Goal: Check status: Check status

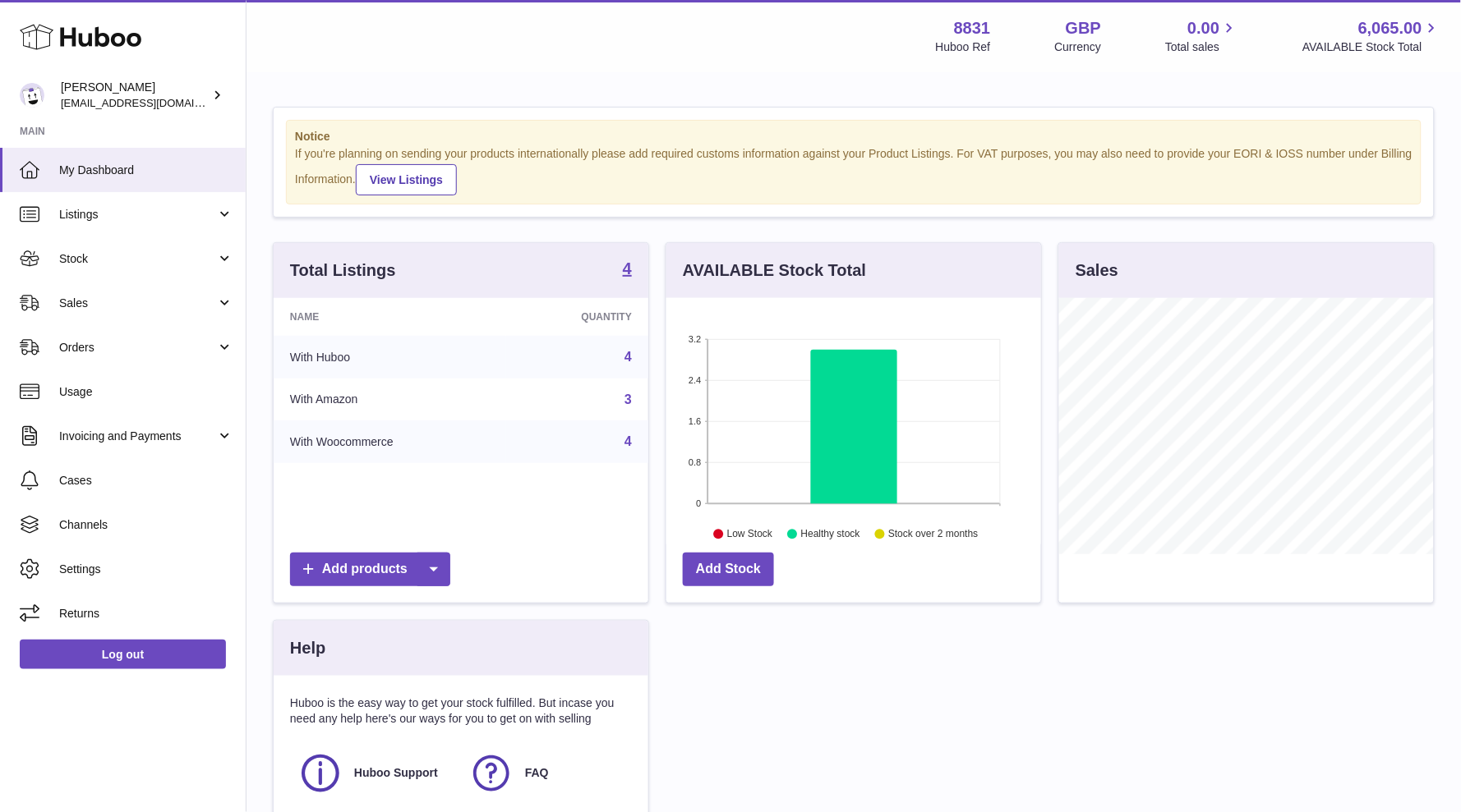
scroll to position [256, 374]
click at [57, 299] on link "Sales" at bounding box center [123, 303] width 246 height 45
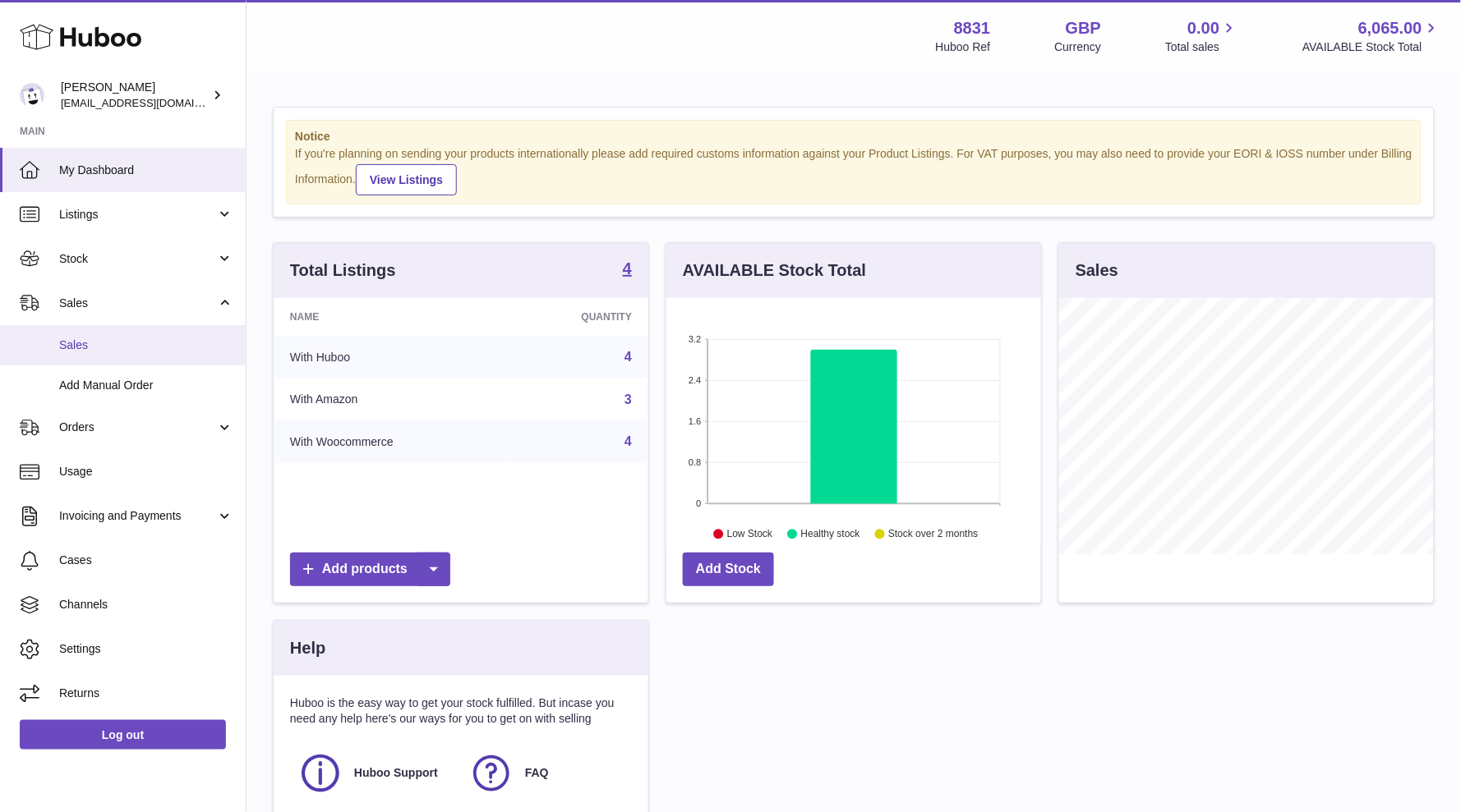
click at [86, 353] on link "Sales" at bounding box center [123, 346] width 246 height 40
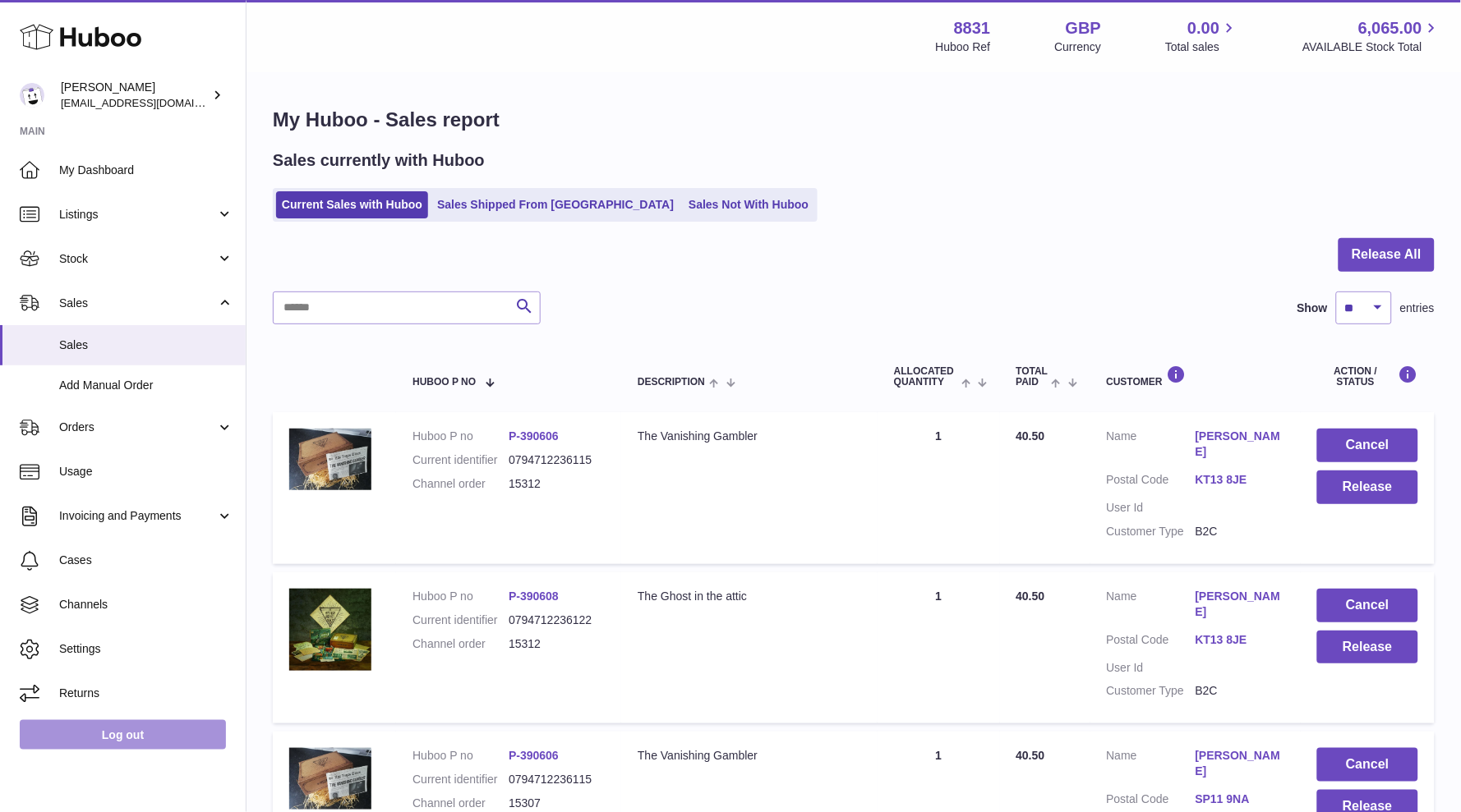
click at [149, 727] on link "Log out" at bounding box center [123, 735] width 207 height 30
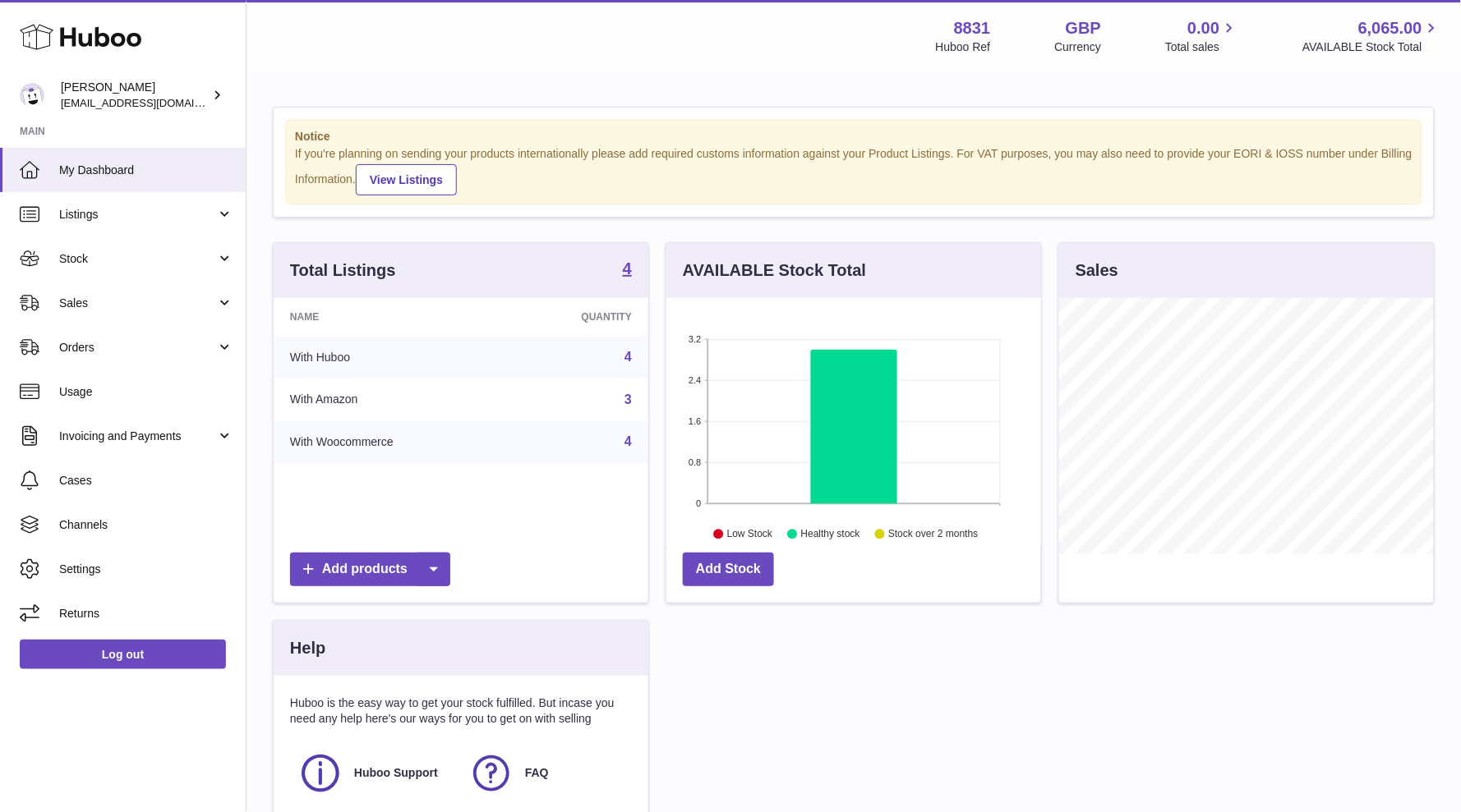
scroll to position [256, 374]
click at [171, 303] on span "Sales" at bounding box center [137, 303] width 156 height 15
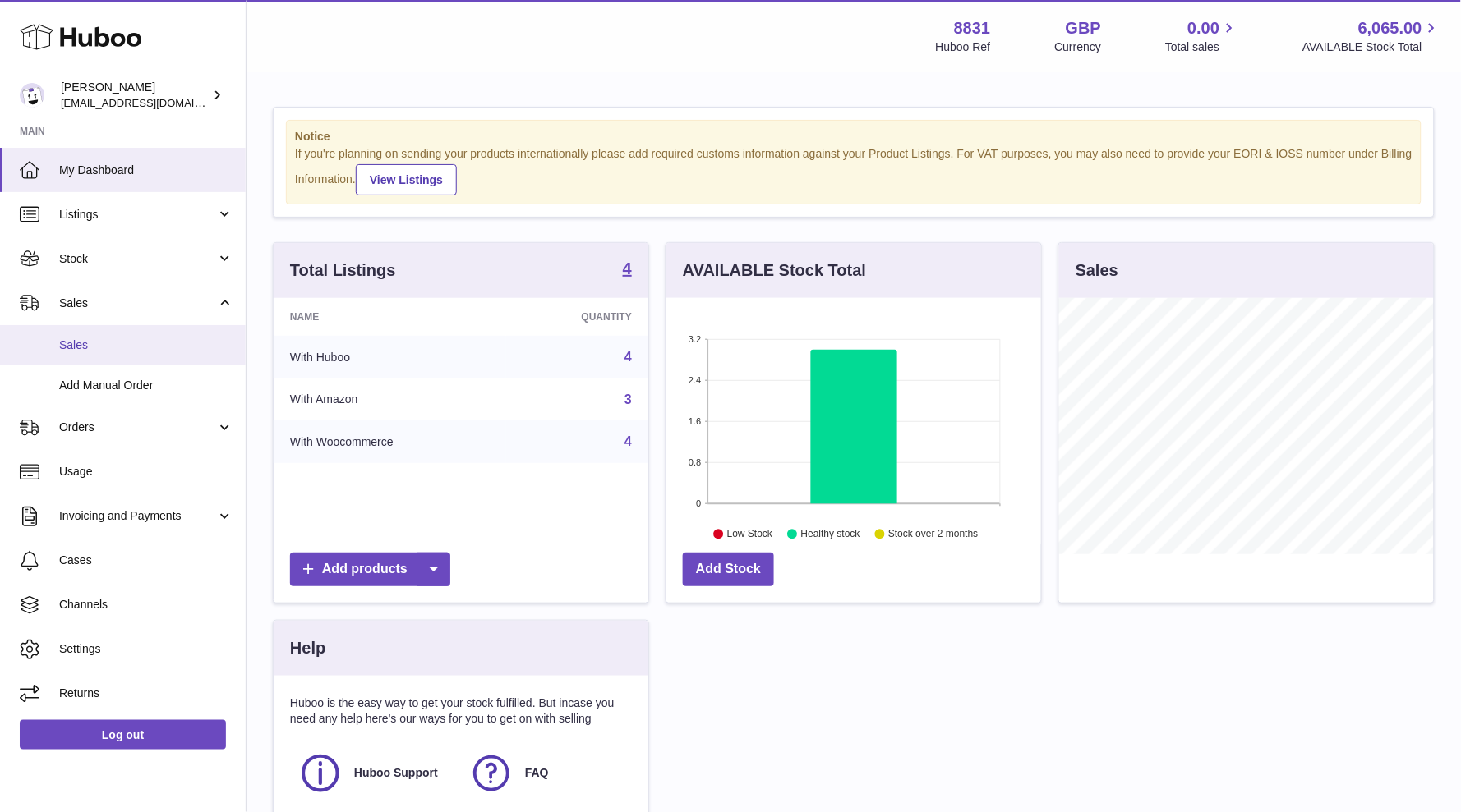
click at [108, 340] on span "Sales" at bounding box center [146, 345] width 174 height 15
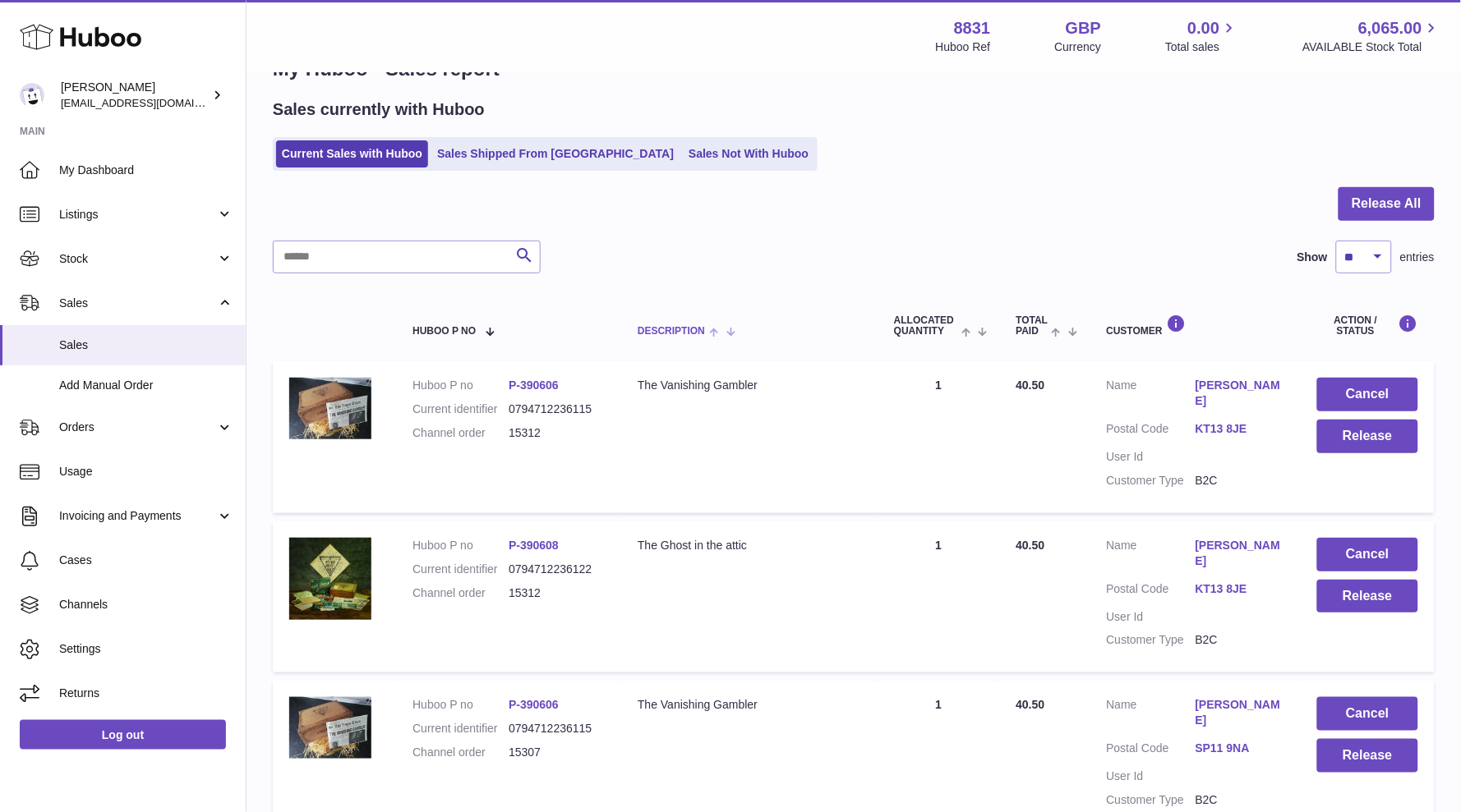
scroll to position [49, 0]
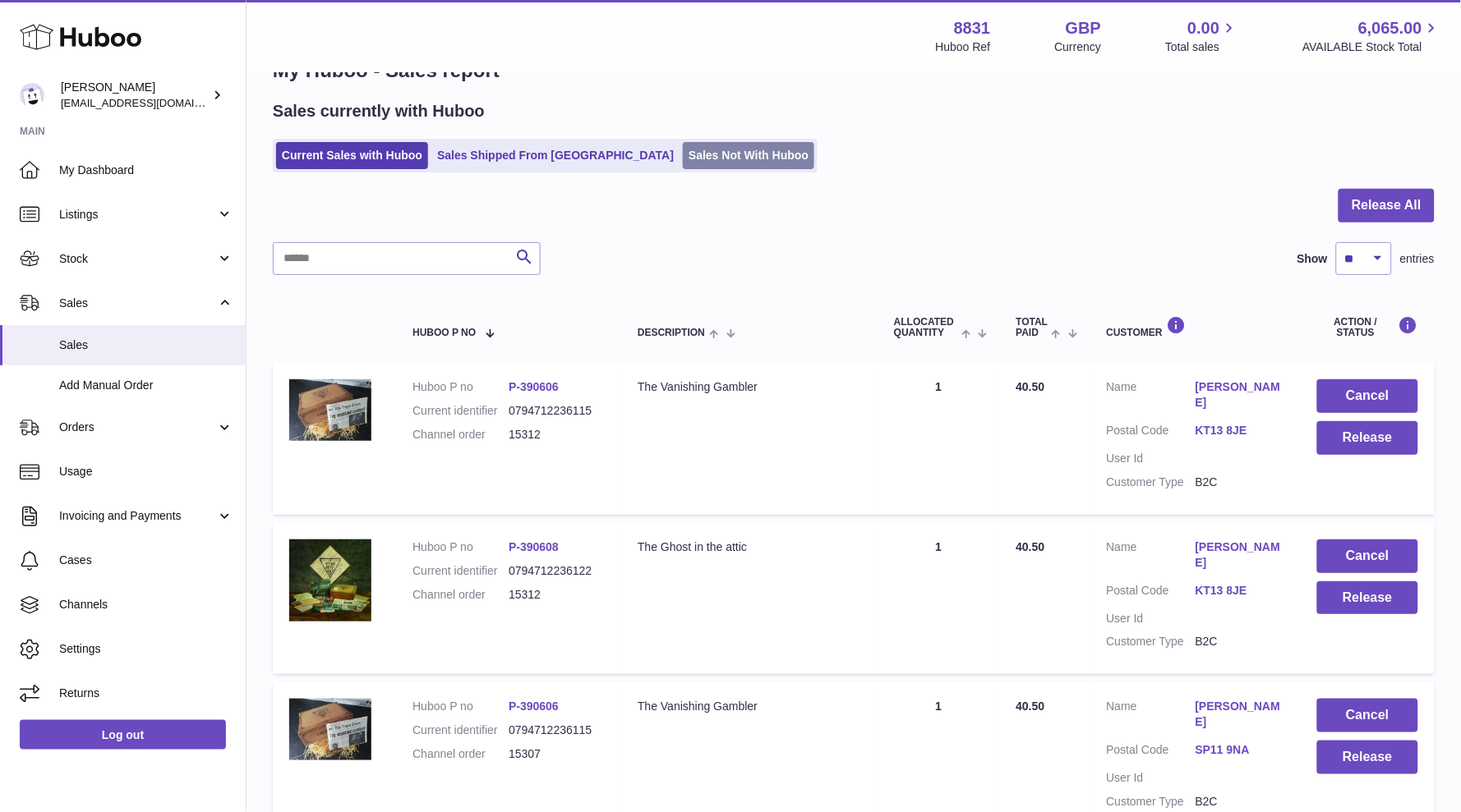
click at [682, 161] on link "Sales Not With Huboo" at bounding box center [748, 155] width 131 height 27
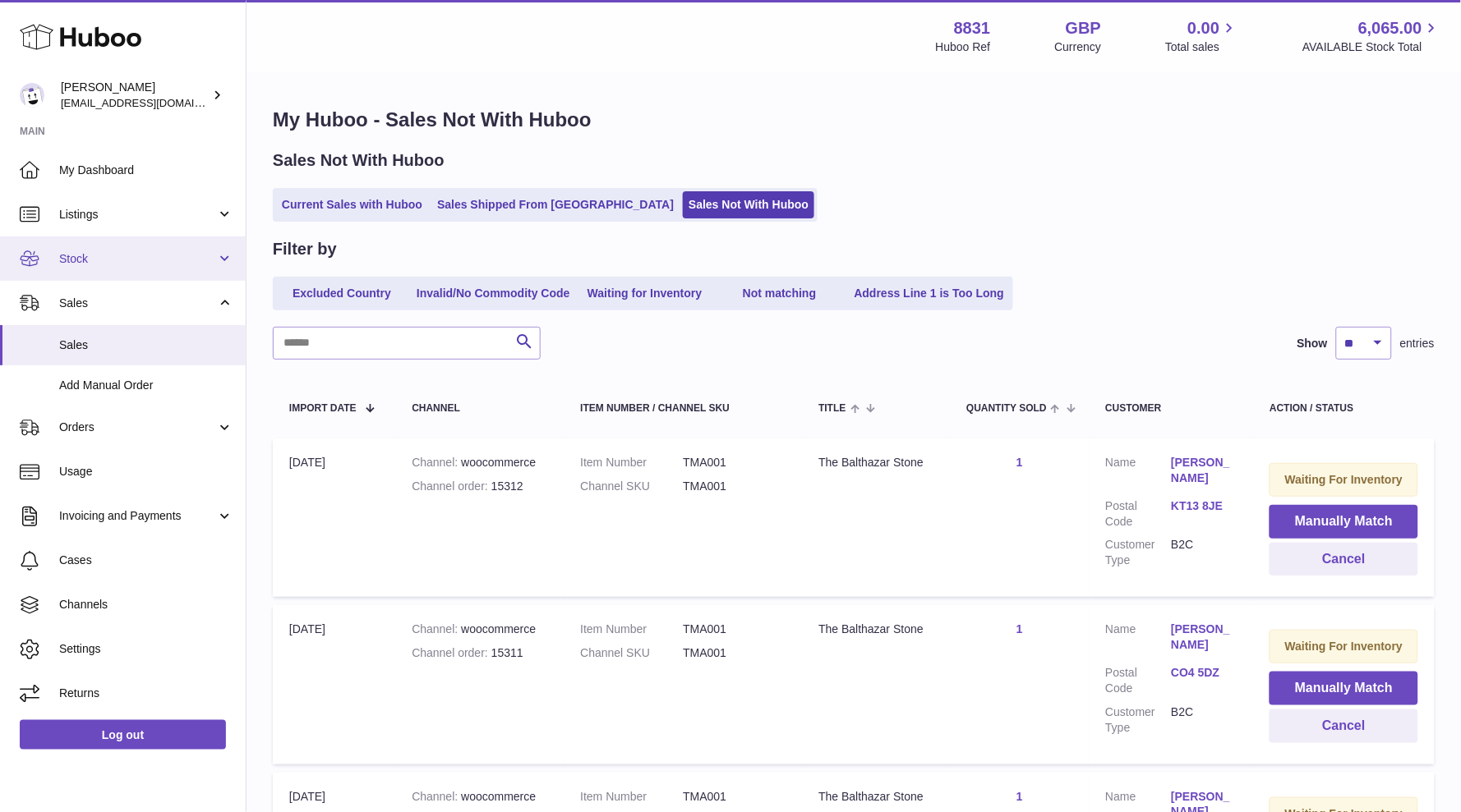
click at [156, 268] on link "Stock" at bounding box center [123, 258] width 246 height 45
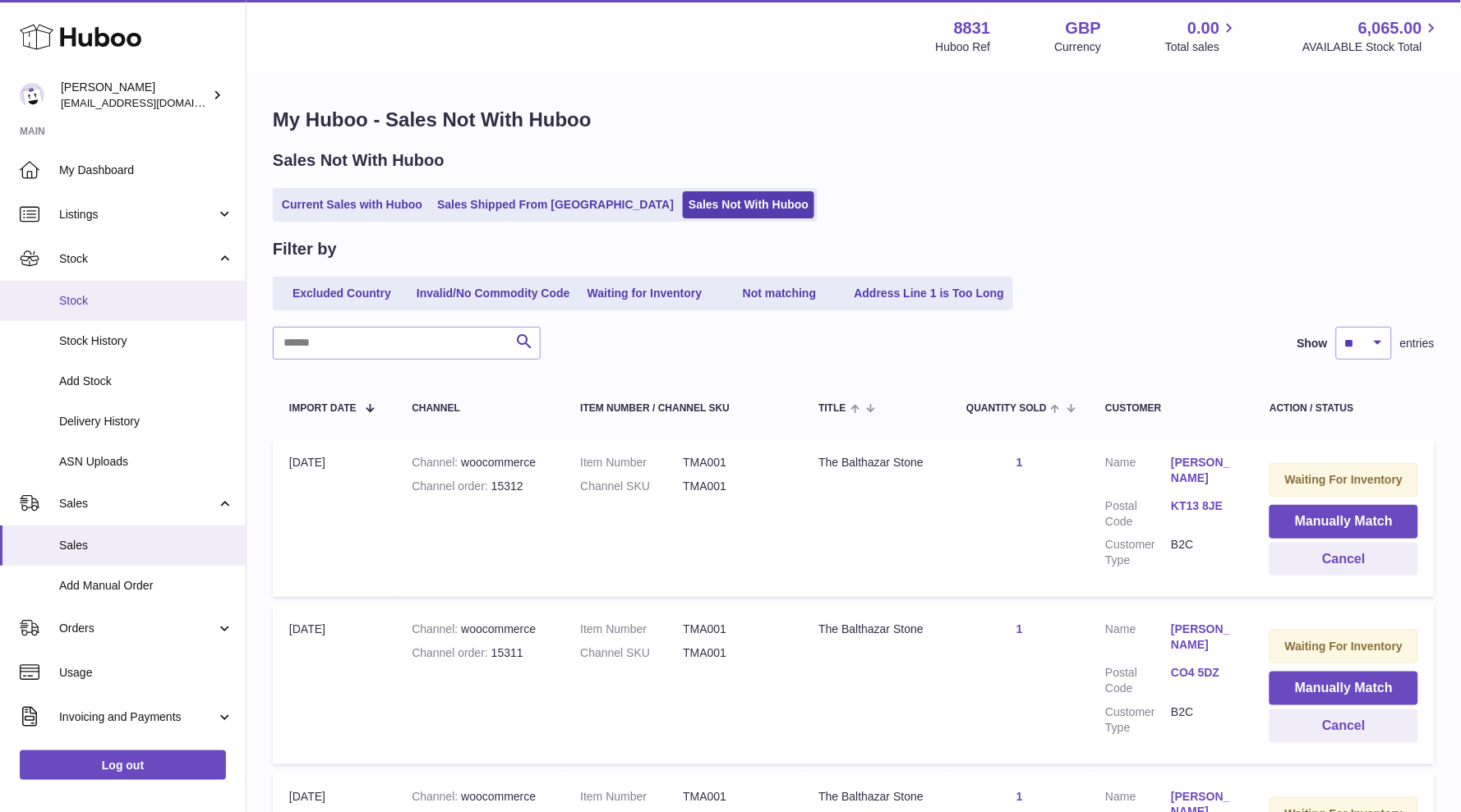
click at [114, 307] on link "Stock" at bounding box center [123, 301] width 246 height 40
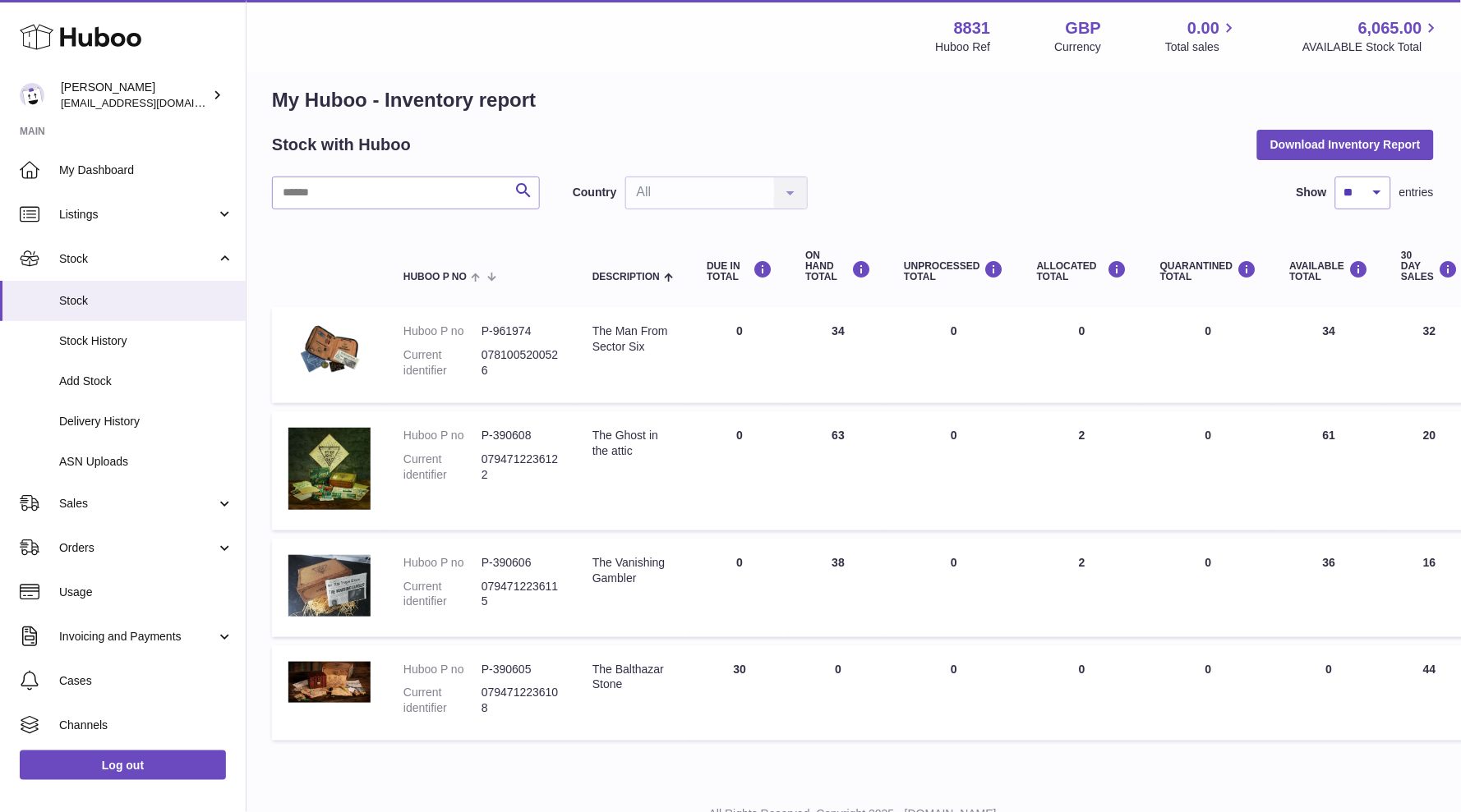
scroll to position [20, 0]
click at [148, 496] on span "Sales" at bounding box center [137, 503] width 156 height 15
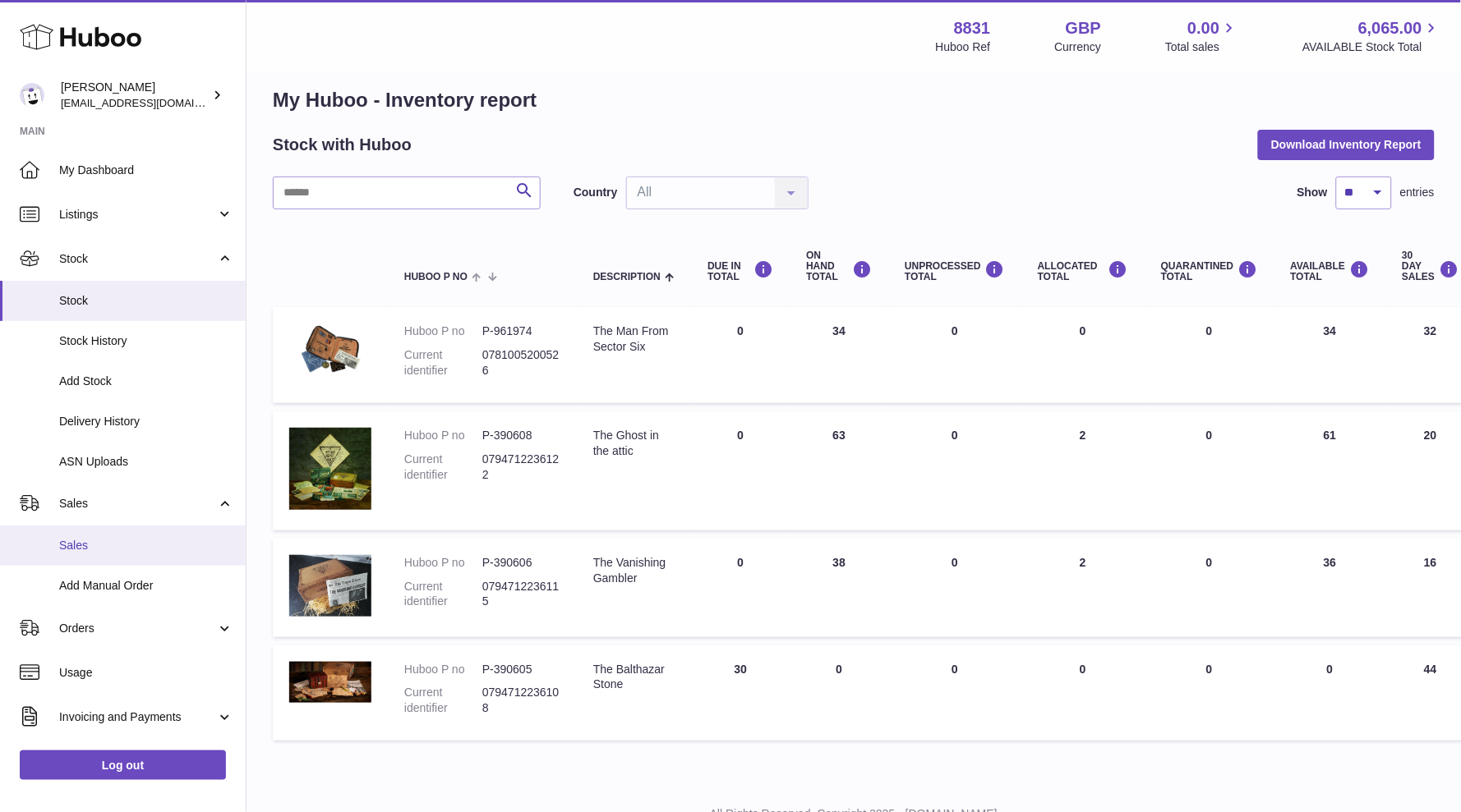
click at [80, 549] on span "Sales" at bounding box center [146, 545] width 174 height 15
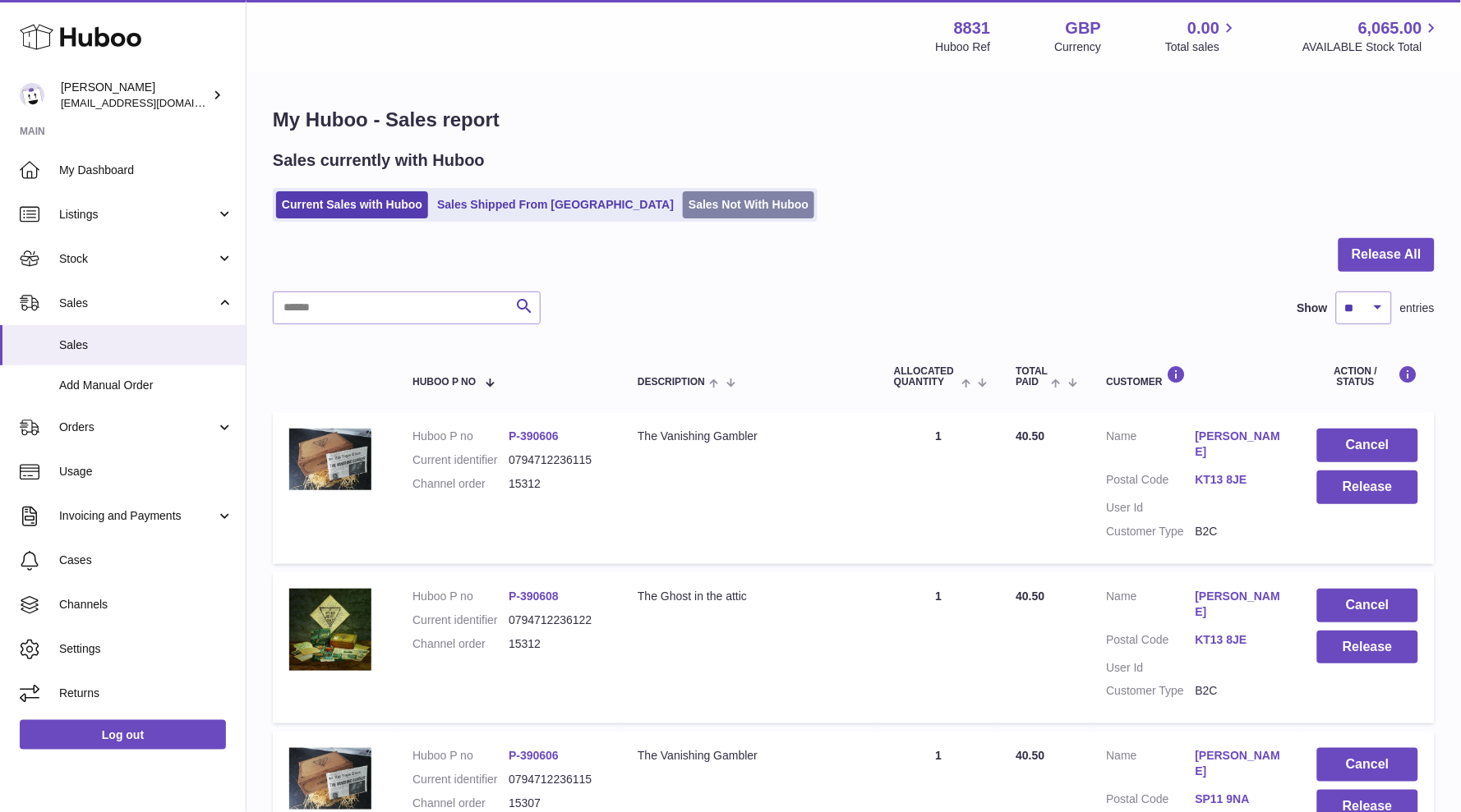
click at [682, 201] on link "Sales Not With Huboo" at bounding box center [748, 205] width 131 height 27
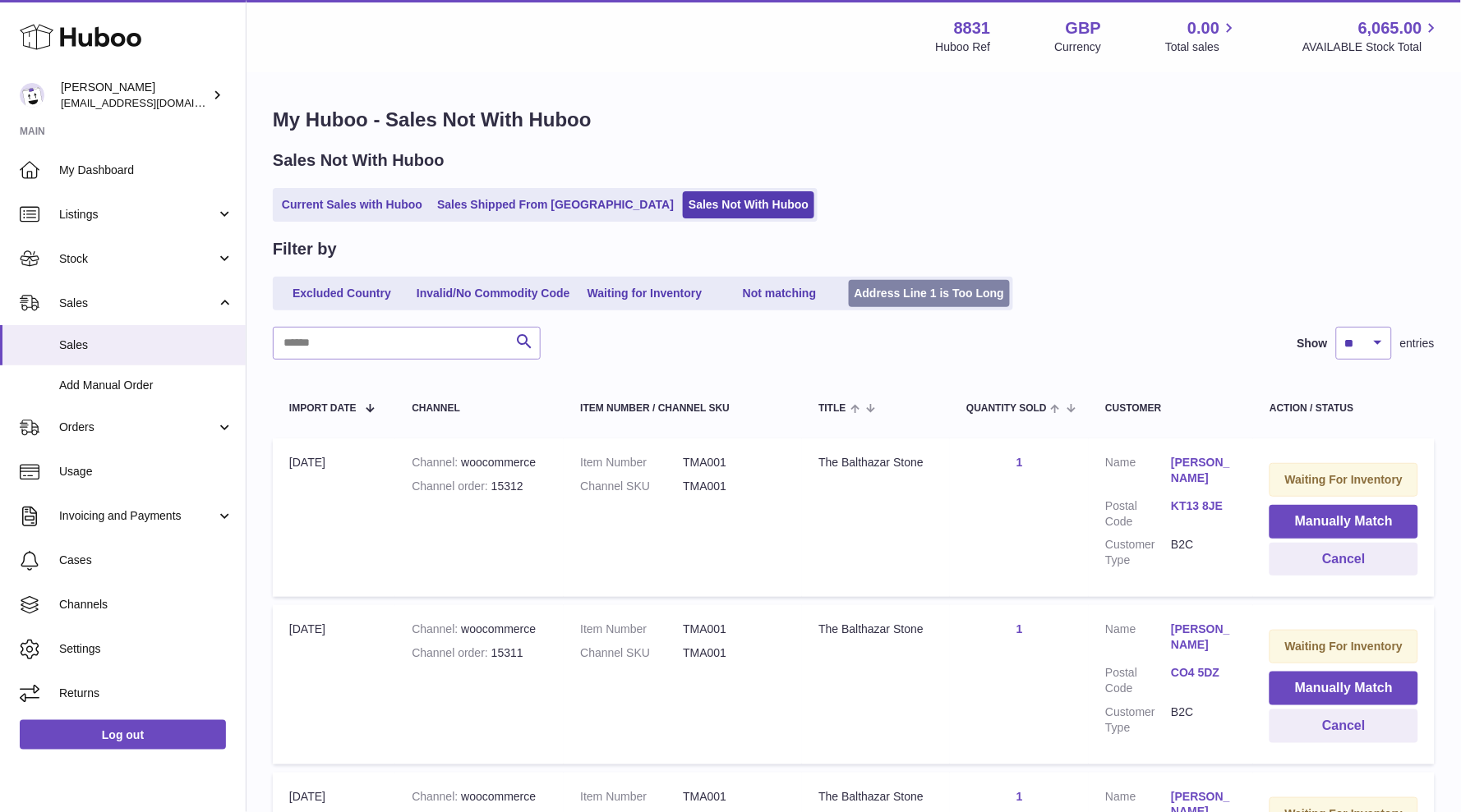
click at [896, 295] on link "Address Line 1 is Too Long" at bounding box center [930, 294] width 162 height 27
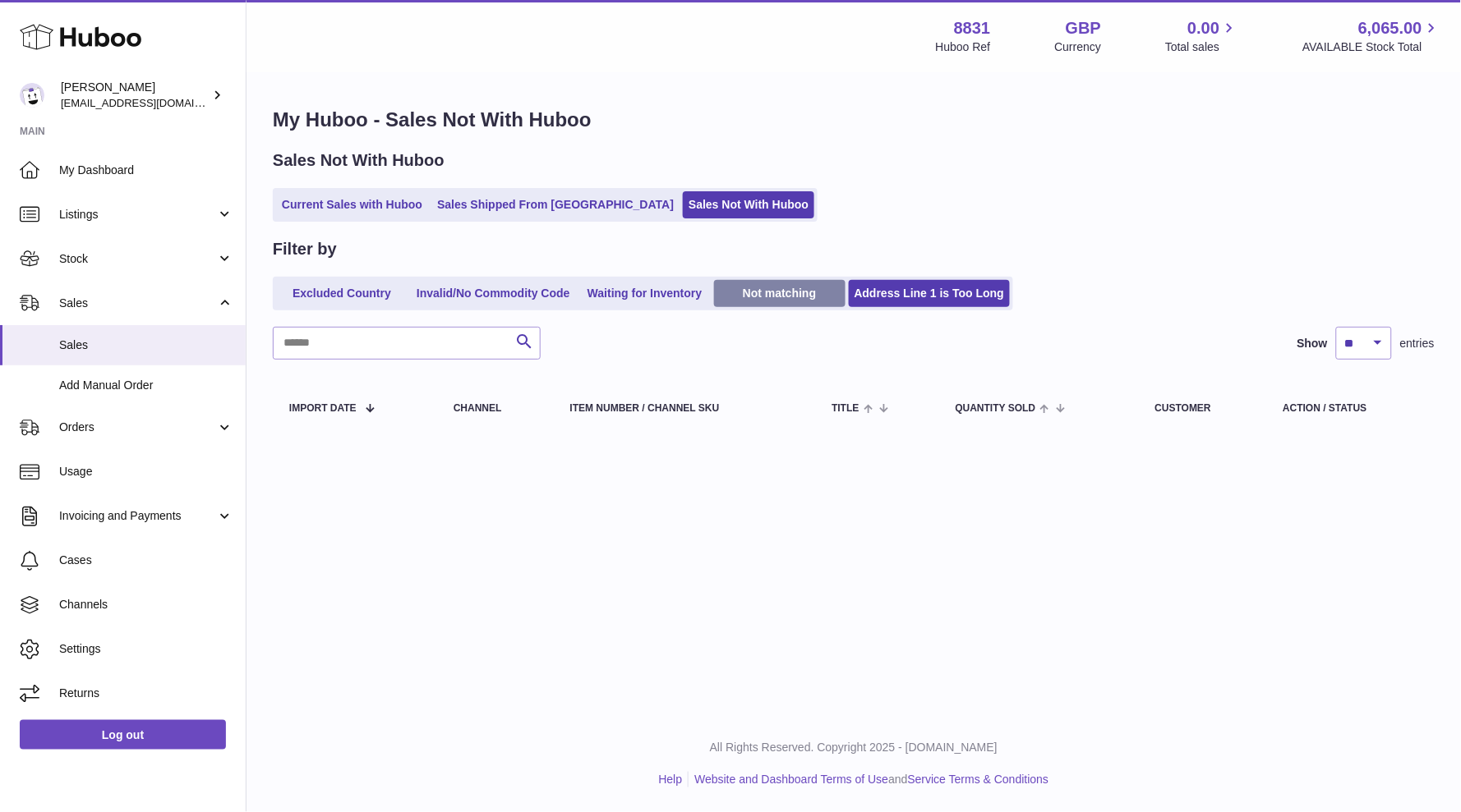
click at [761, 294] on link "Not matching" at bounding box center [780, 294] width 131 height 27
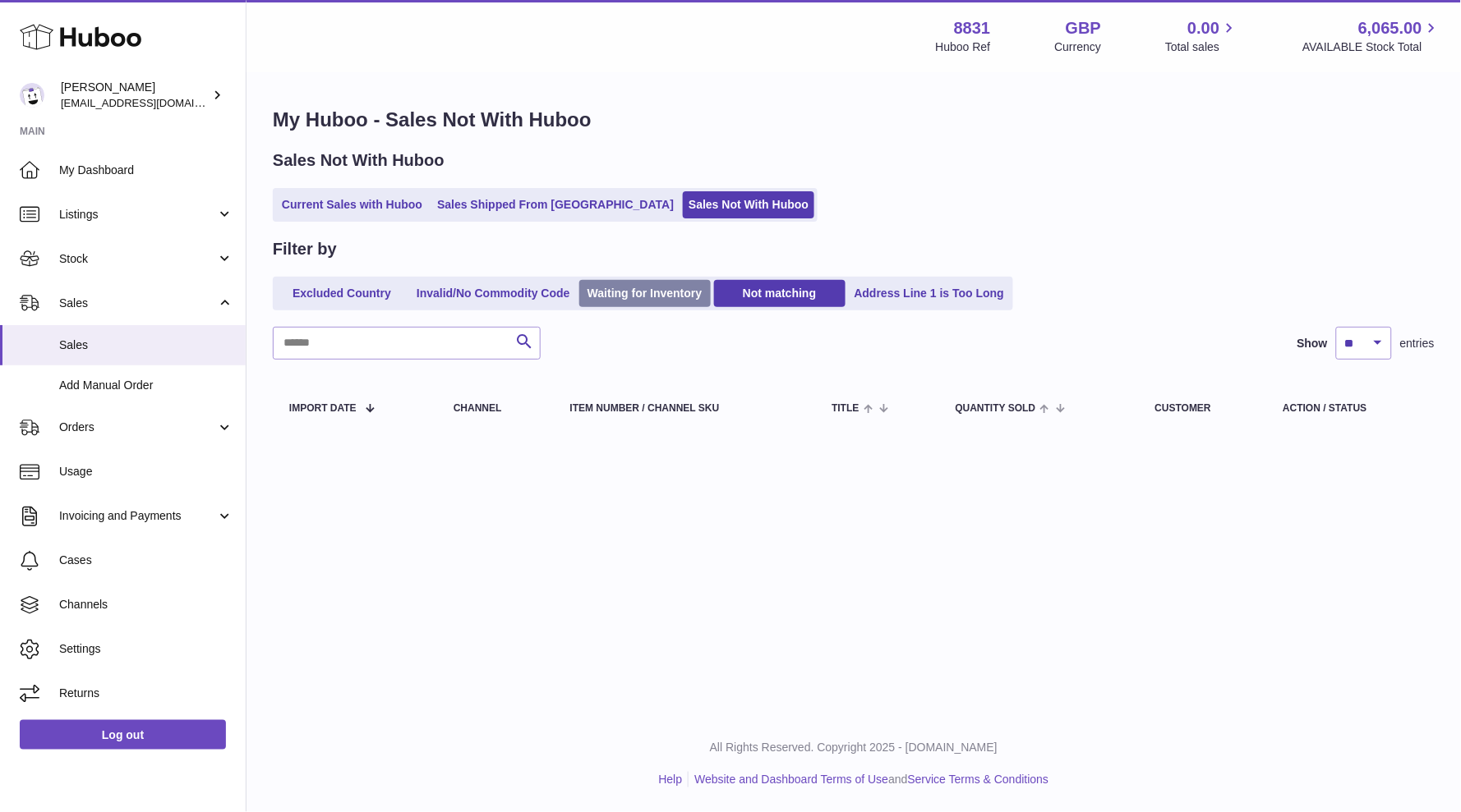
click at [677, 295] on link "Waiting for Inventory" at bounding box center [645, 294] width 131 height 27
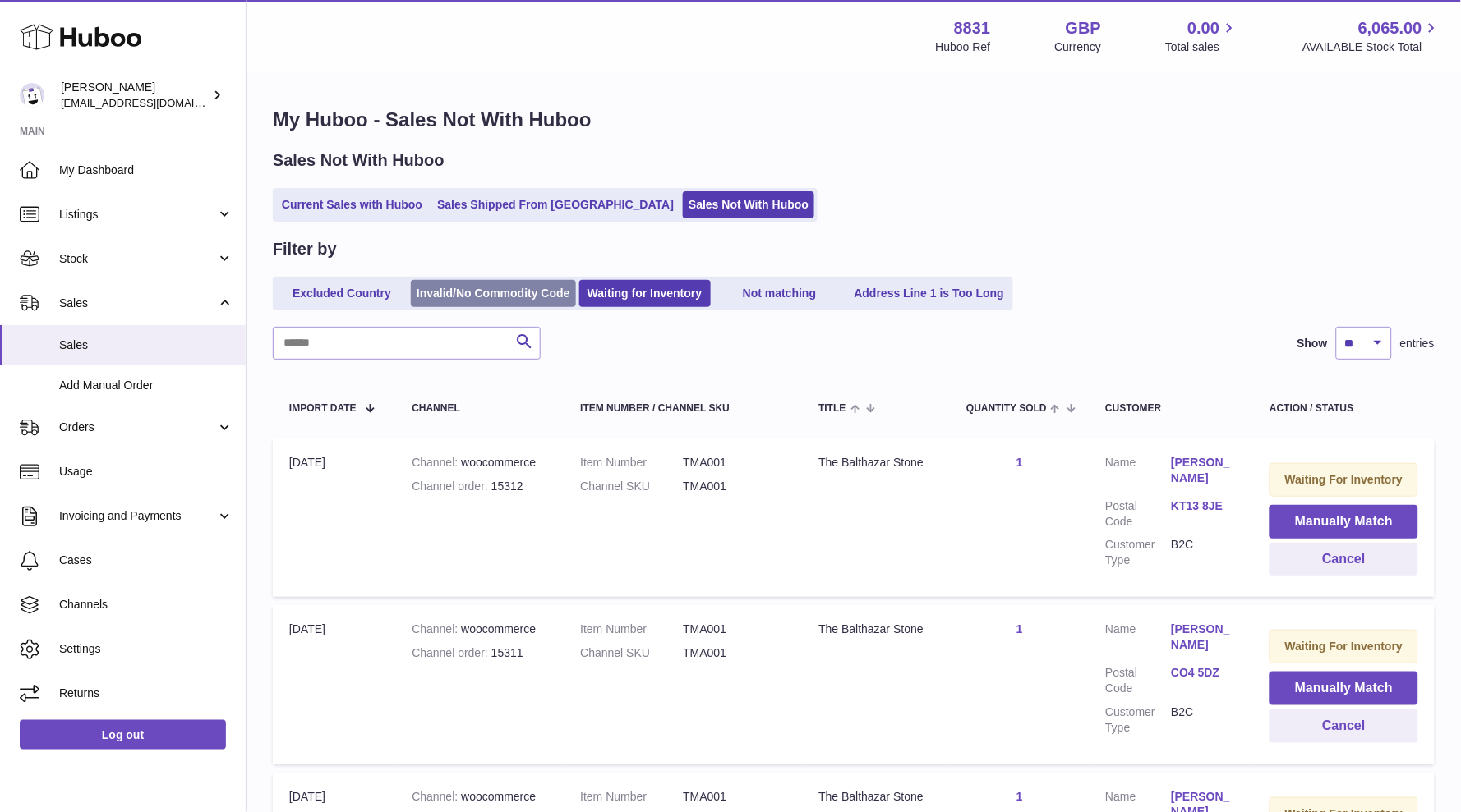
click at [483, 285] on link "Invalid/No Commodity Code" at bounding box center [494, 294] width 166 height 27
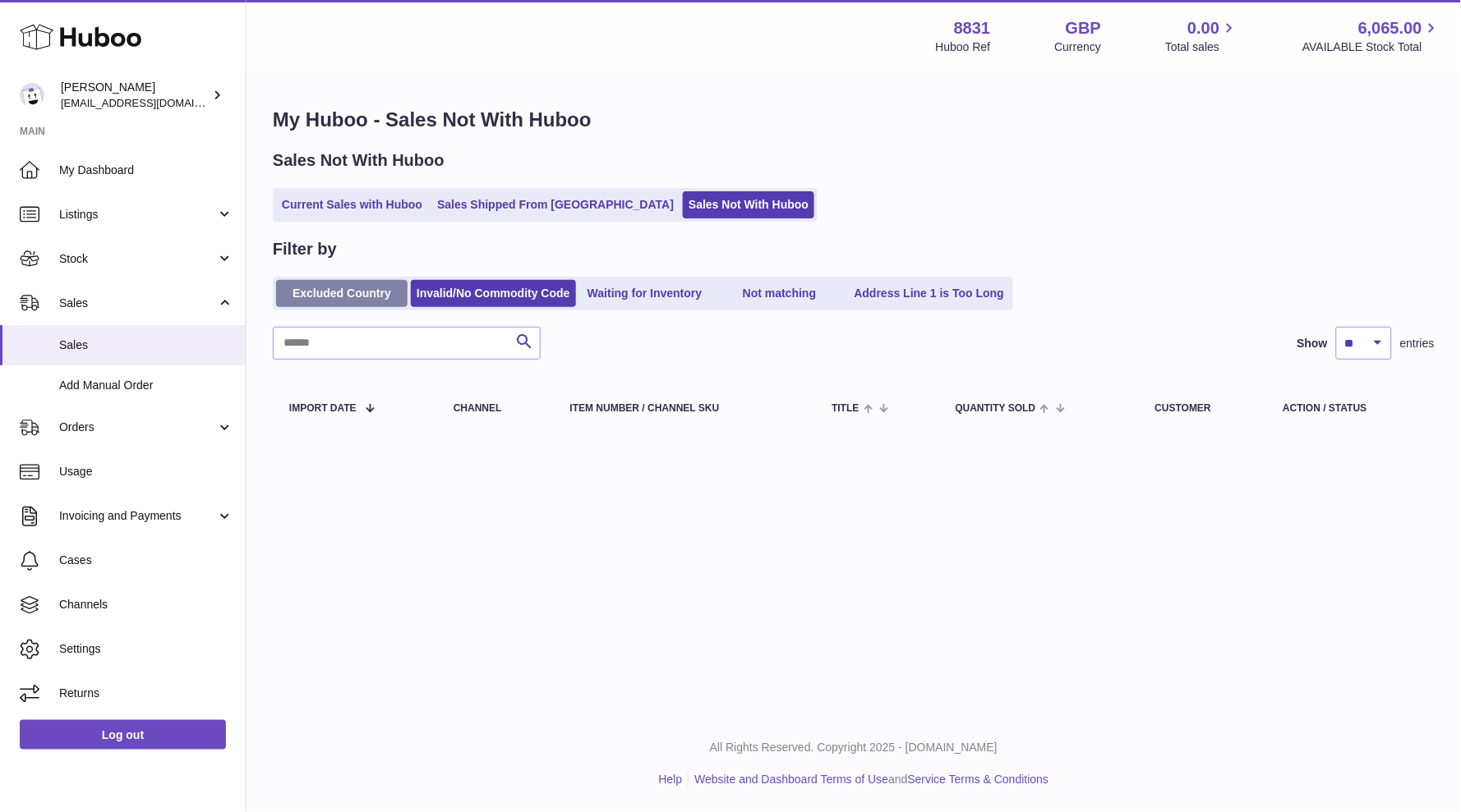
click at [325, 289] on link "Excluded Country" at bounding box center [341, 294] width 131 height 27
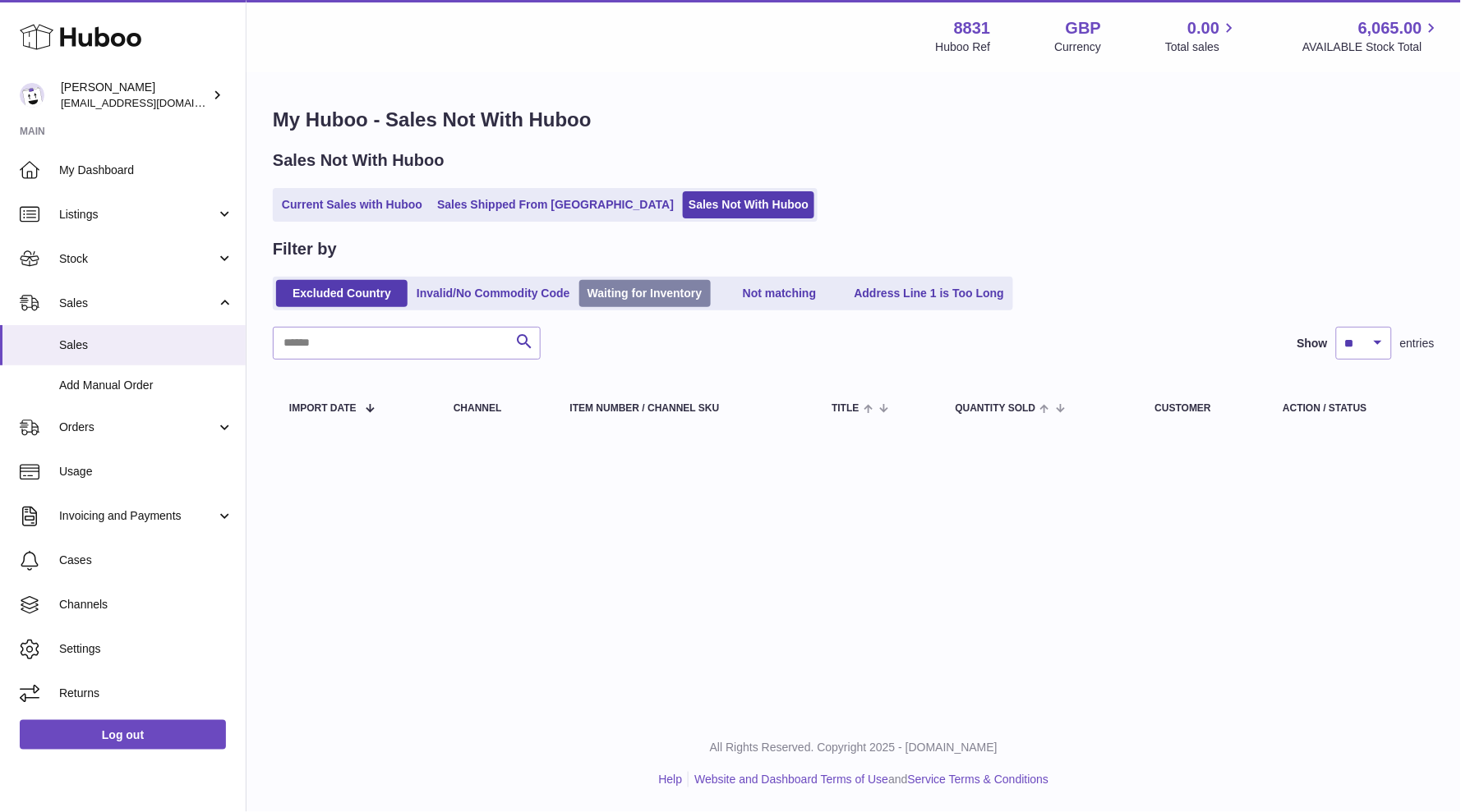
click at [615, 285] on link "Waiting for Inventory" at bounding box center [645, 294] width 131 height 27
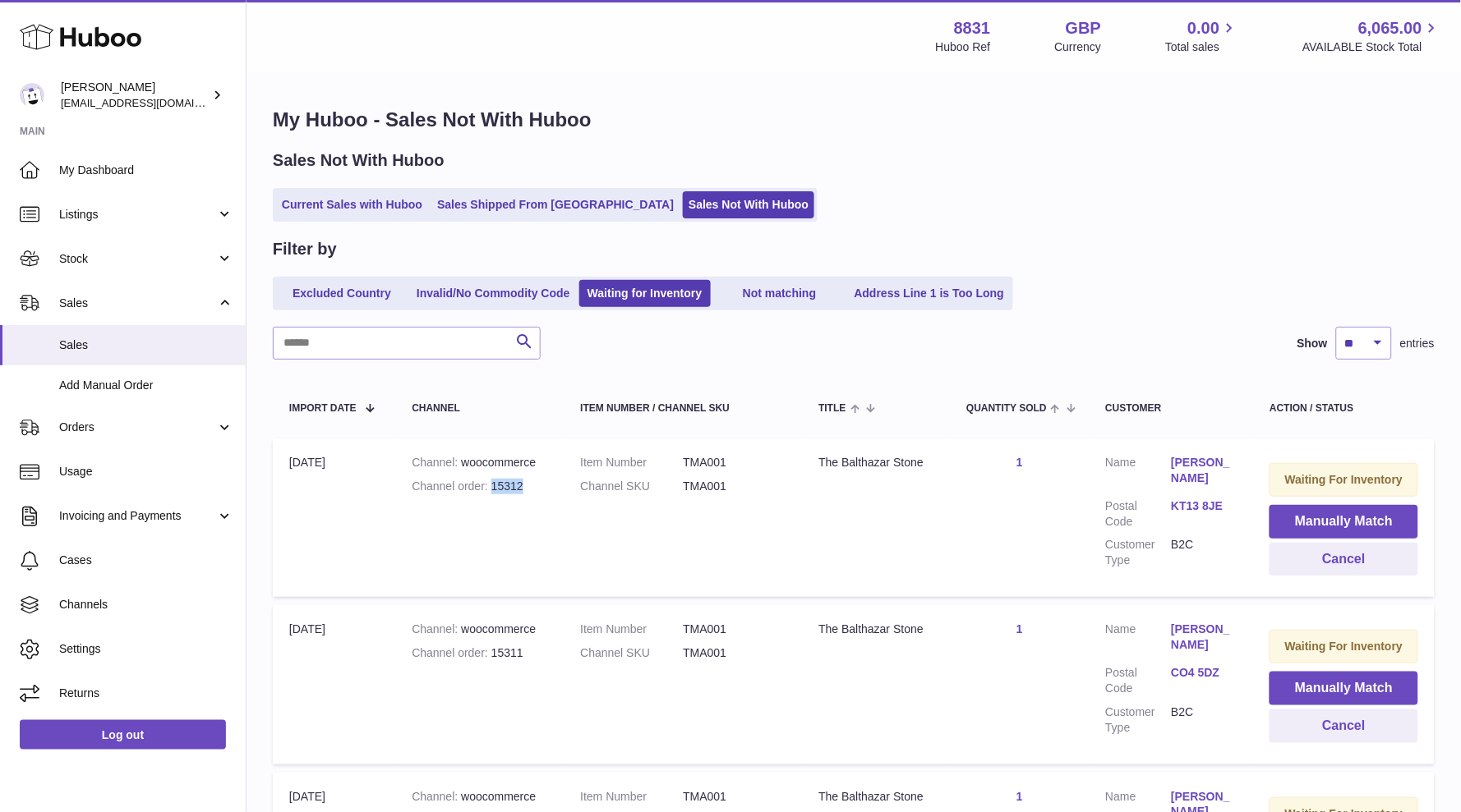
drag, startPoint x: 492, startPoint y: 483, endPoint x: 525, endPoint y: 480, distance: 33.1
click at [529, 479] on div "Channel order 15312" at bounding box center [479, 486] width 136 height 15
click at [1207, 462] on link "[PERSON_NAME]" at bounding box center [1204, 470] width 65 height 31
click at [1205, 360] on div at bounding box center [730, 406] width 1461 height 812
click at [513, 482] on div "Channel order 15312" at bounding box center [479, 486] width 136 height 15
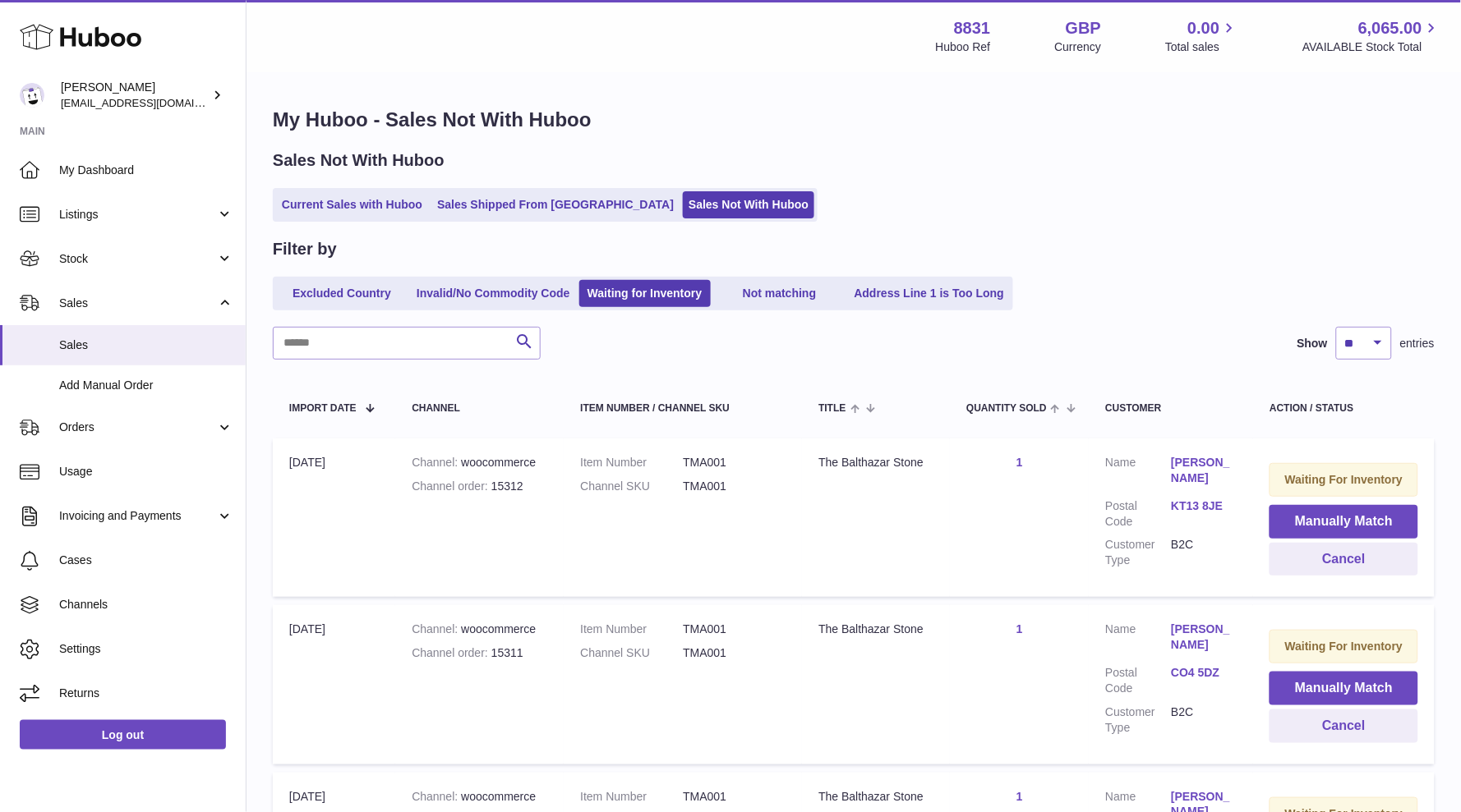
click at [1202, 458] on link "[PERSON_NAME]" at bounding box center [1204, 470] width 65 height 31
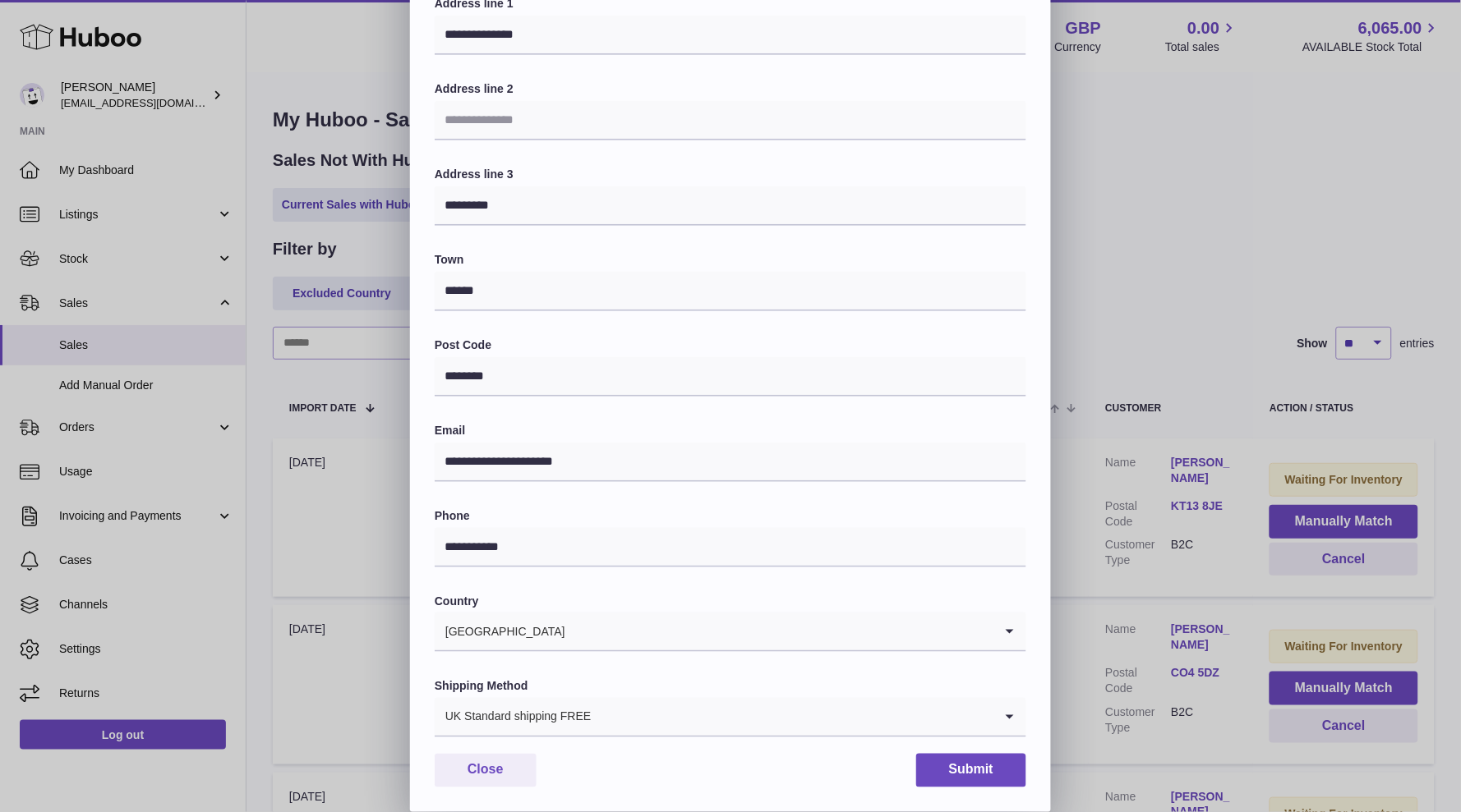
scroll to position [173, 0]
click at [480, 768] on button "Close" at bounding box center [486, 771] width 102 height 34
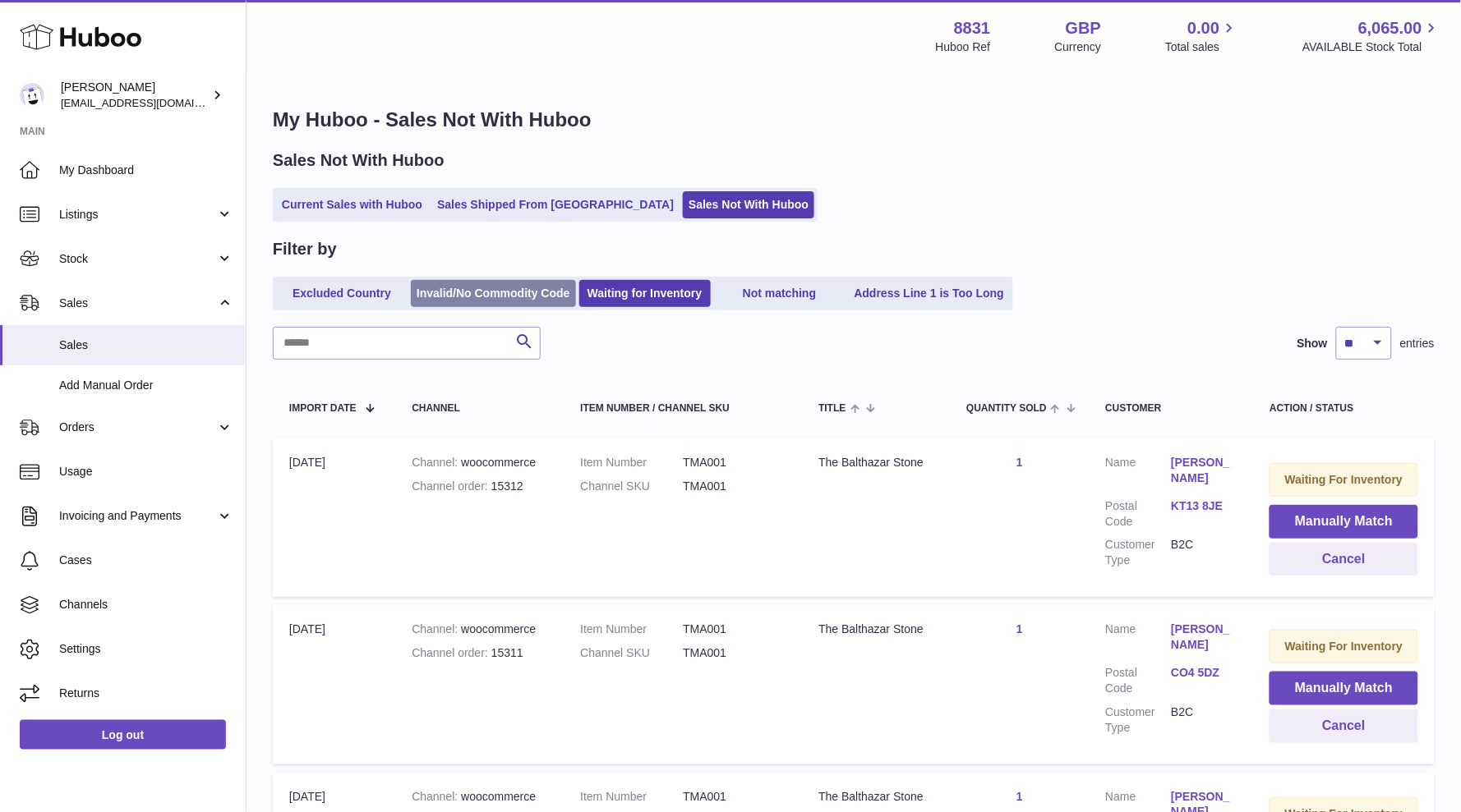
scroll to position [0, 0]
click at [310, 201] on link "Current Sales with Huboo" at bounding box center [351, 205] width 152 height 27
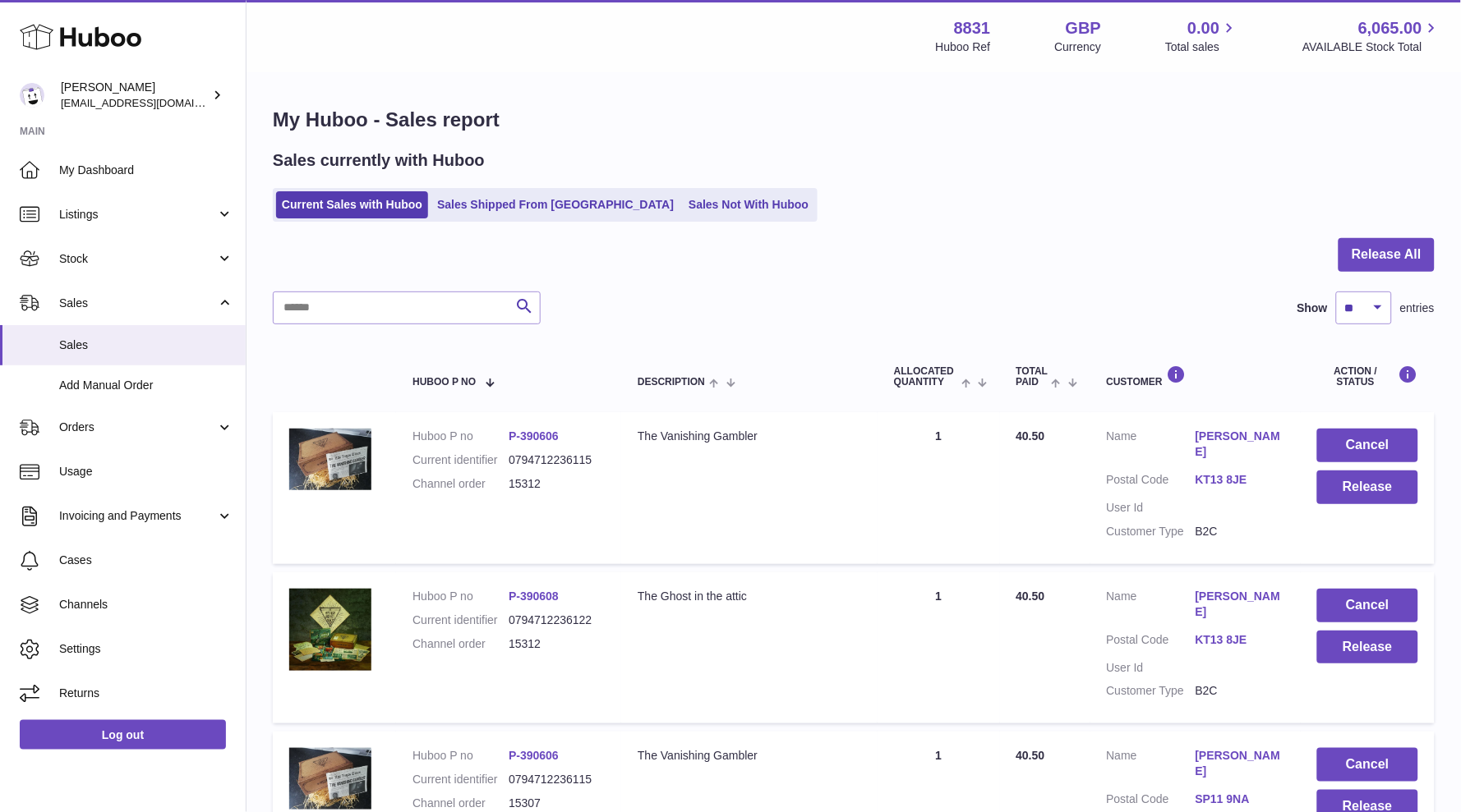
scroll to position [1, 0]
click at [1242, 430] on link "[PERSON_NAME]" at bounding box center [1240, 443] width 89 height 31
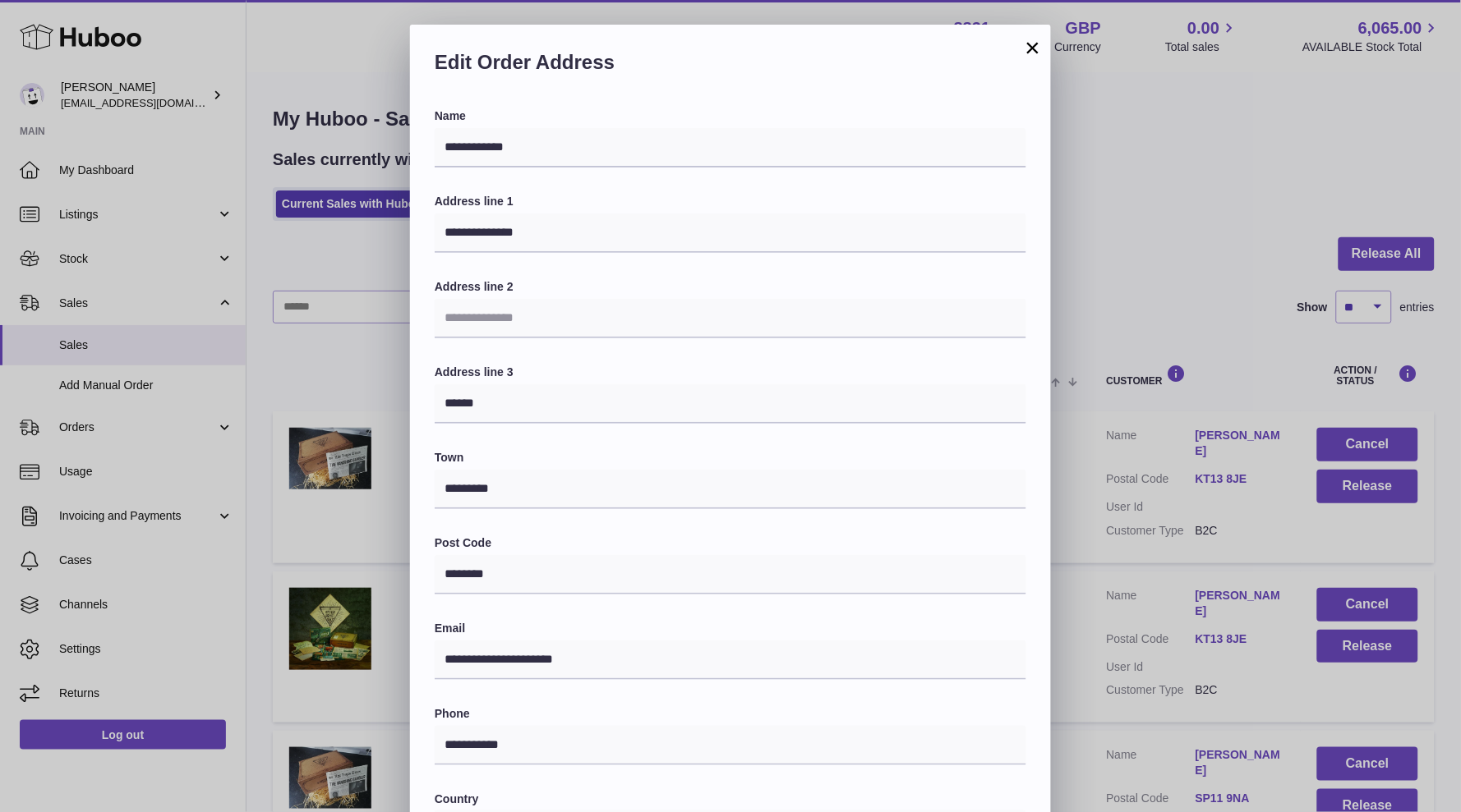
scroll to position [0, 0]
click at [1029, 48] on button "×" at bounding box center [1033, 48] width 20 height 20
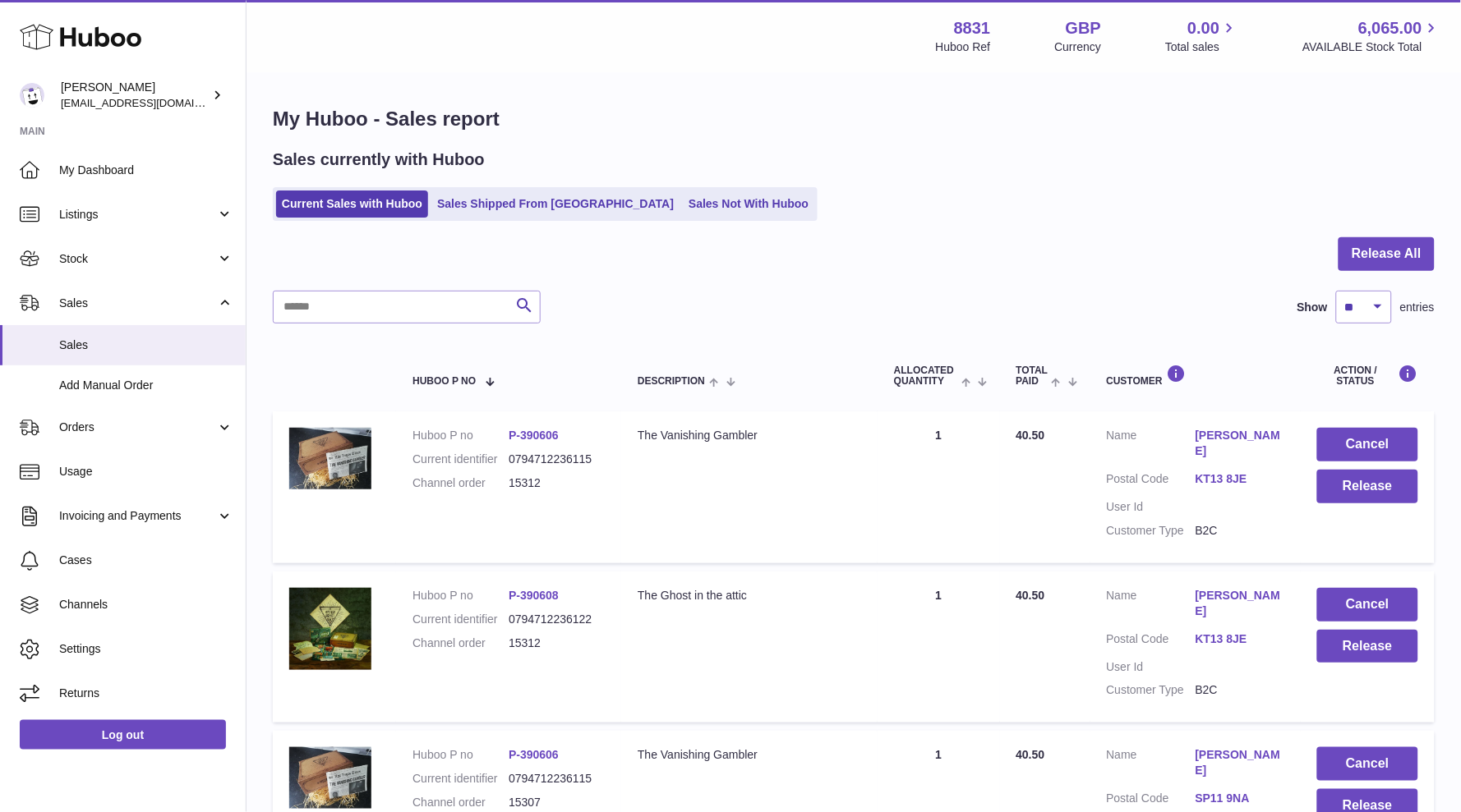
click at [522, 484] on dd "15312" at bounding box center [557, 483] width 96 height 15
click at [522, 483] on dd "15312" at bounding box center [557, 483] width 96 height 15
click at [522, 482] on dd "15312" at bounding box center [557, 483] width 96 height 15
click at [149, 729] on link "Log out" at bounding box center [123, 735] width 207 height 30
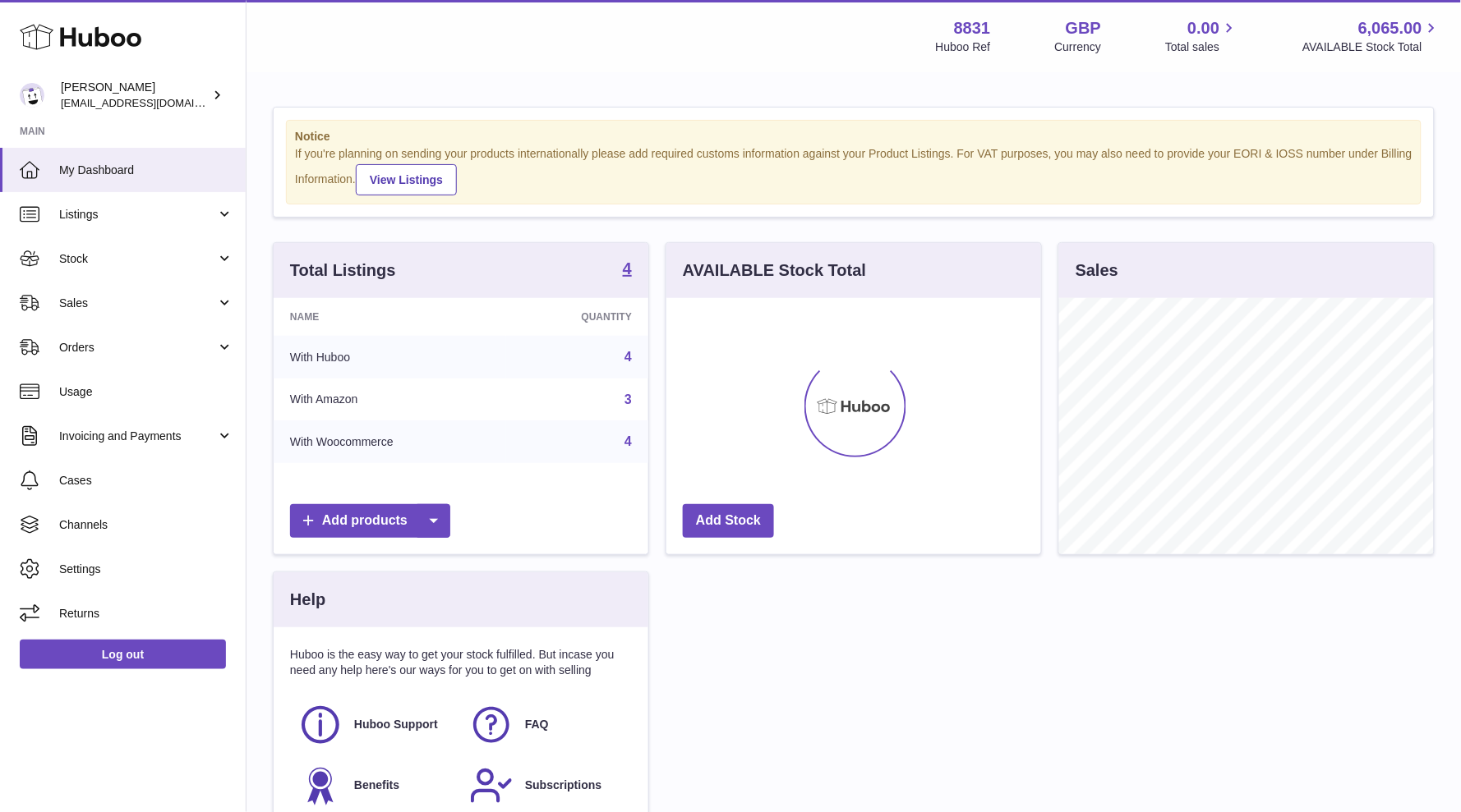
scroll to position [256, 374]
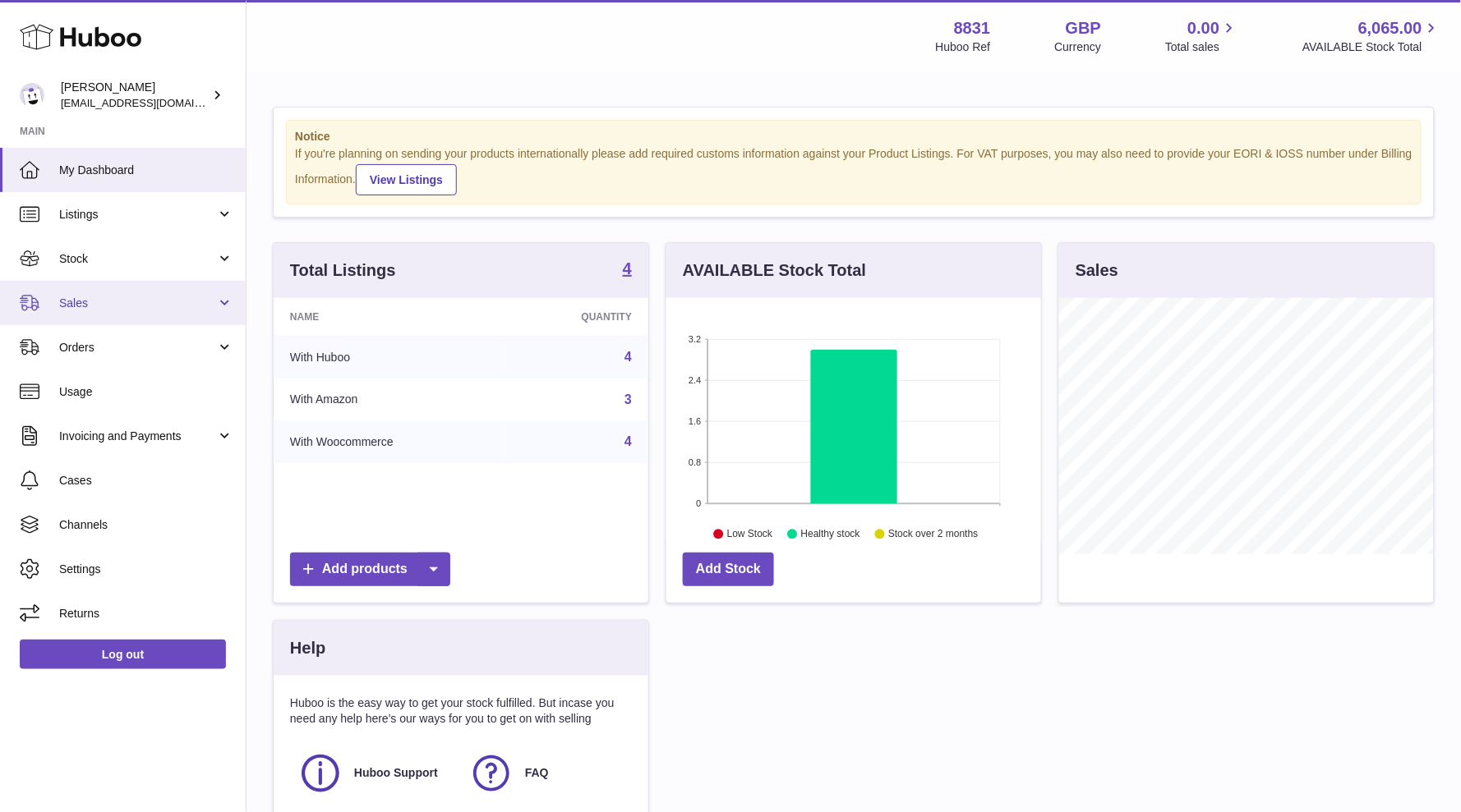
click at [85, 298] on span "Sales" at bounding box center [137, 303] width 156 height 15
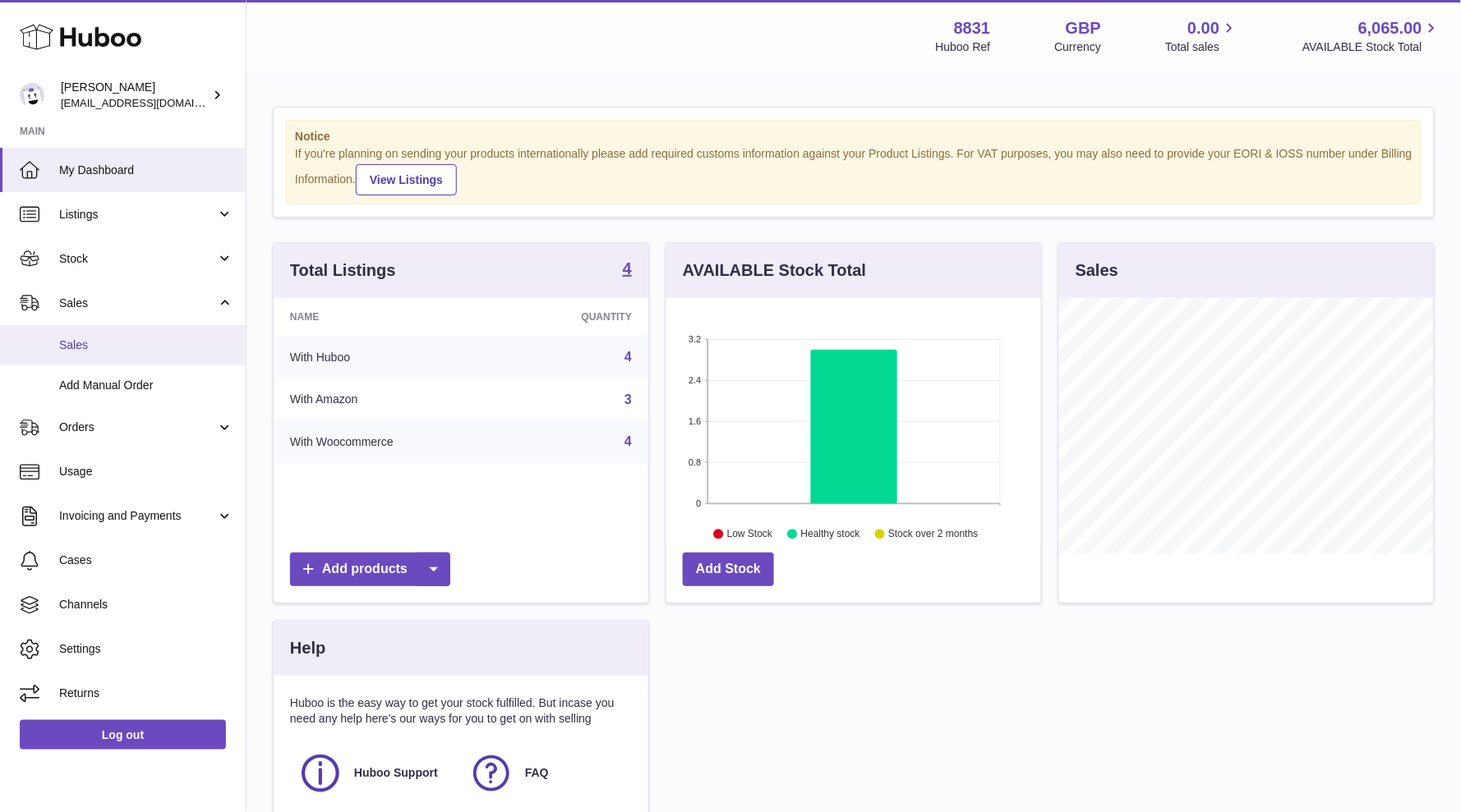
click at [81, 343] on span "Sales" at bounding box center [146, 345] width 174 height 15
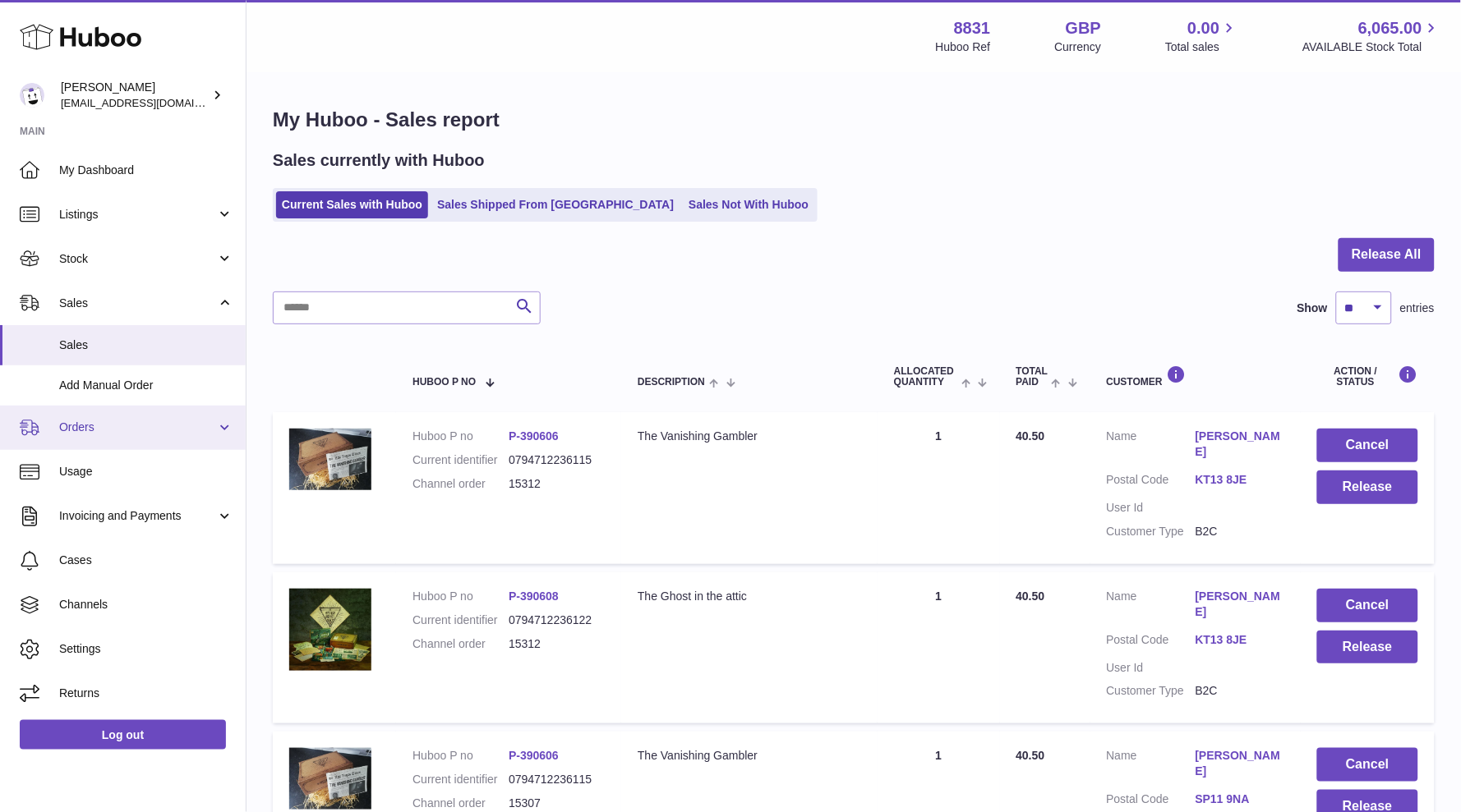
click at [90, 430] on span "Orders" at bounding box center [137, 426] width 156 height 15
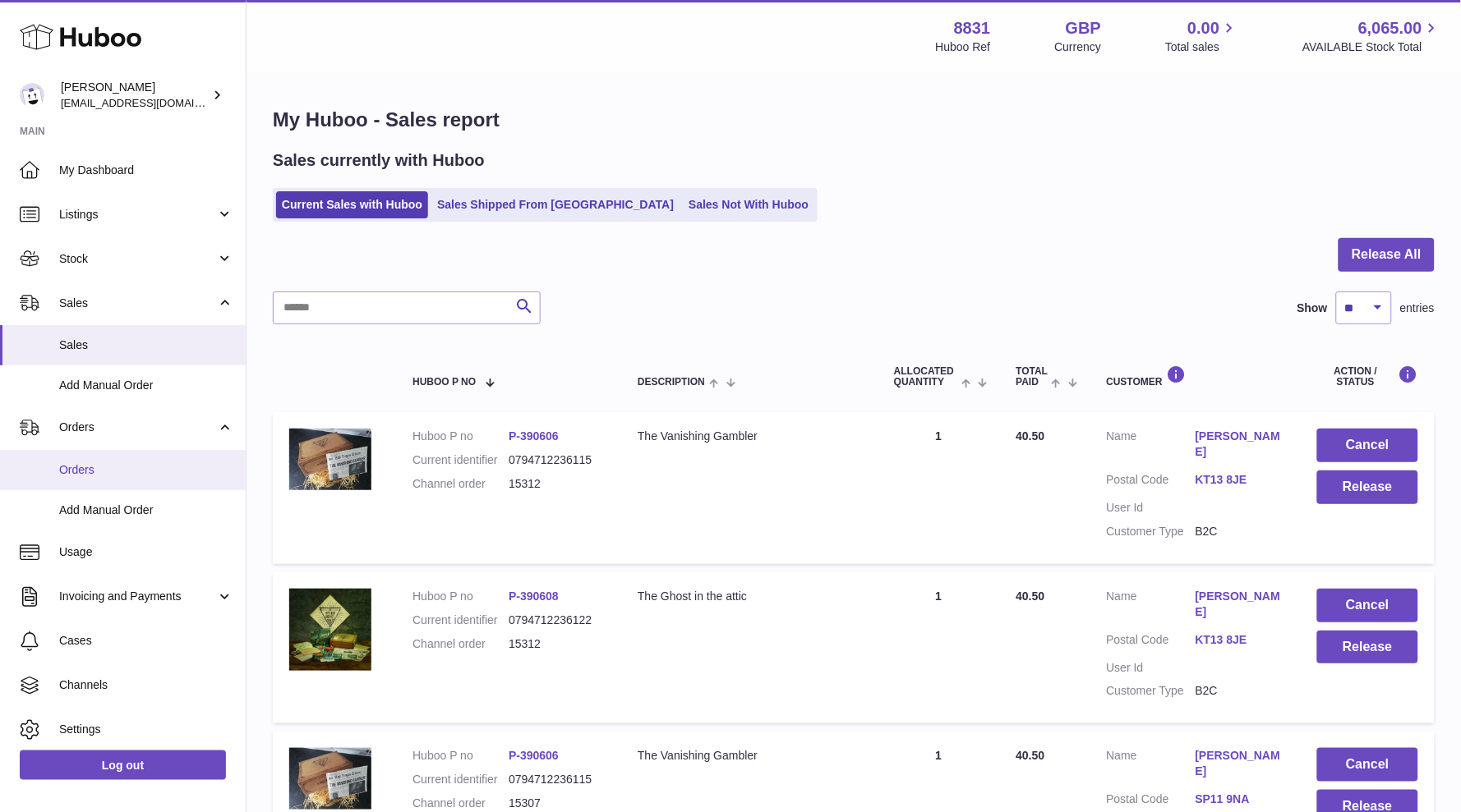
click at [79, 466] on span "Orders" at bounding box center [146, 469] width 174 height 15
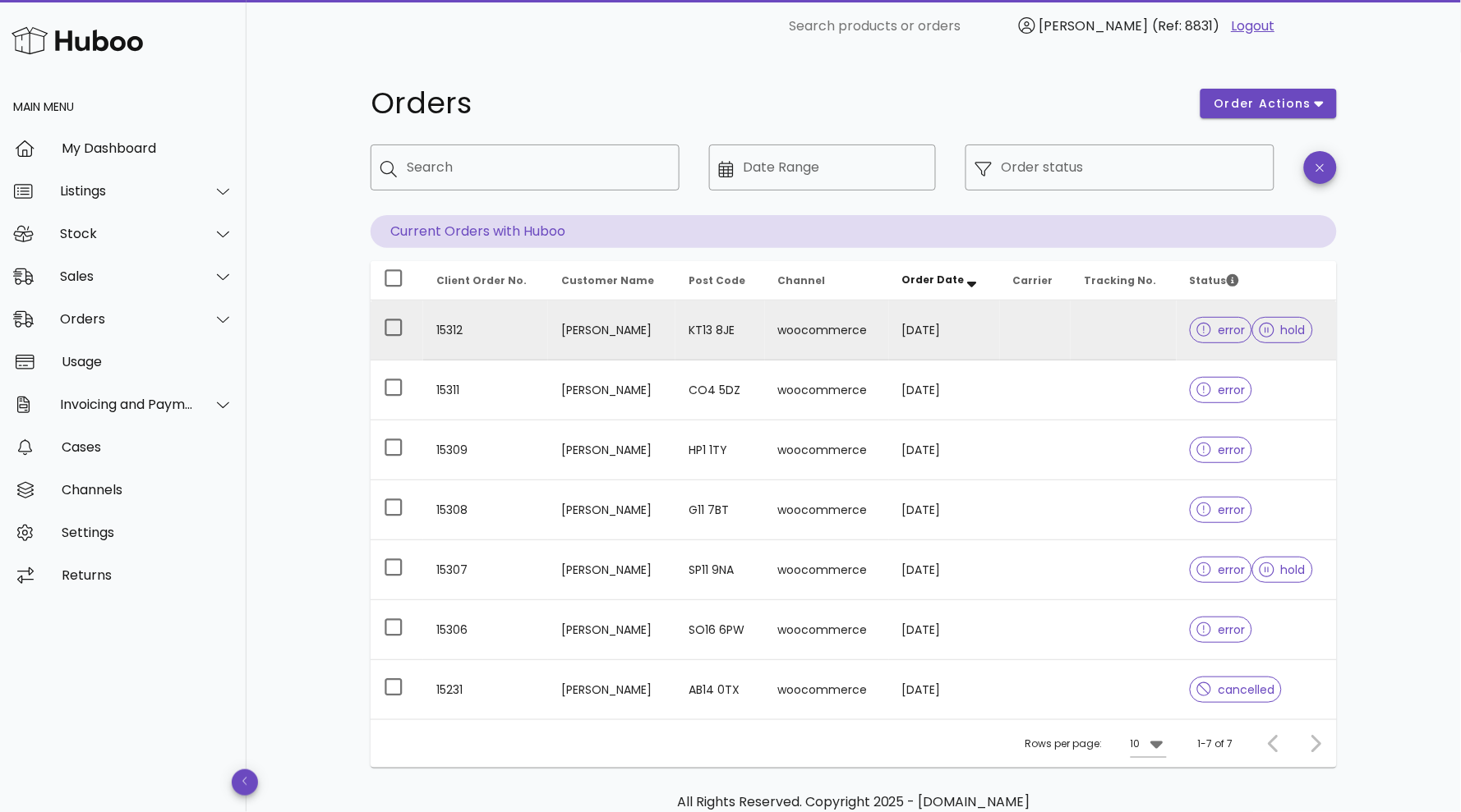
click at [449, 332] on td "15312" at bounding box center [485, 331] width 125 height 60
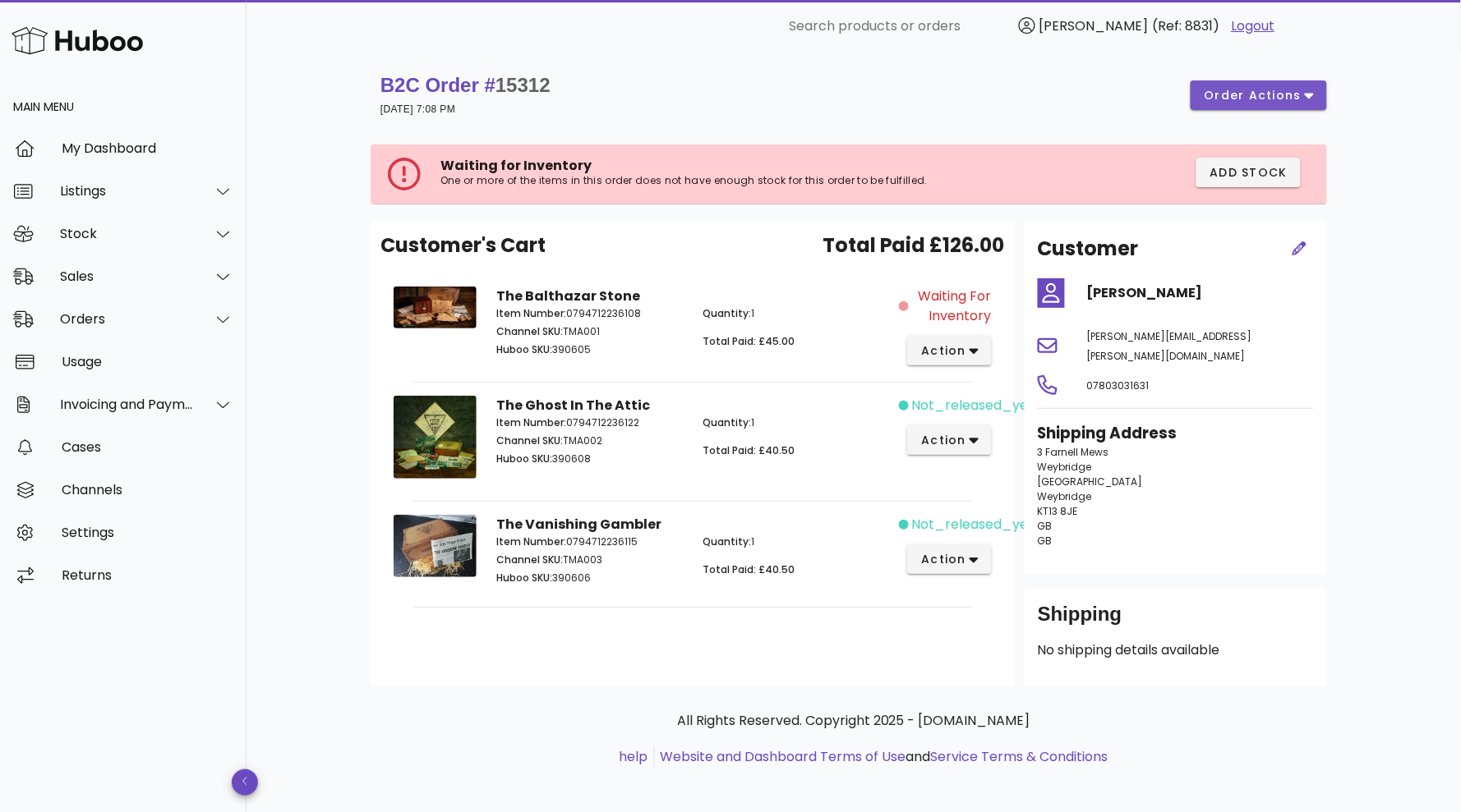
click at [1223, 89] on span "order actions" at bounding box center [1253, 95] width 98 height 17
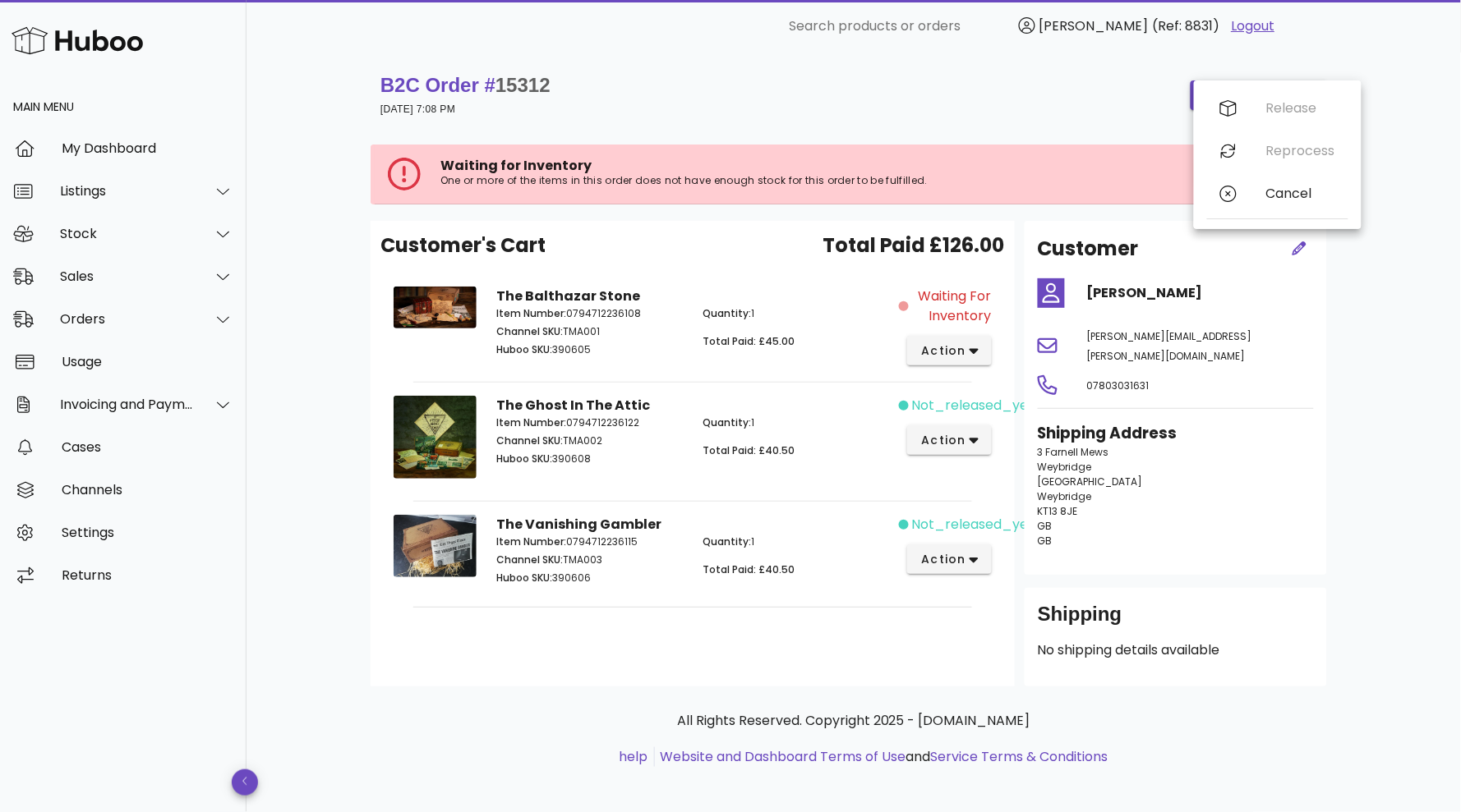
click at [1018, 111] on div "B2C Order # 15312 12 October 2025 at 7:08 PM order actions" at bounding box center [853, 95] width 946 height 46
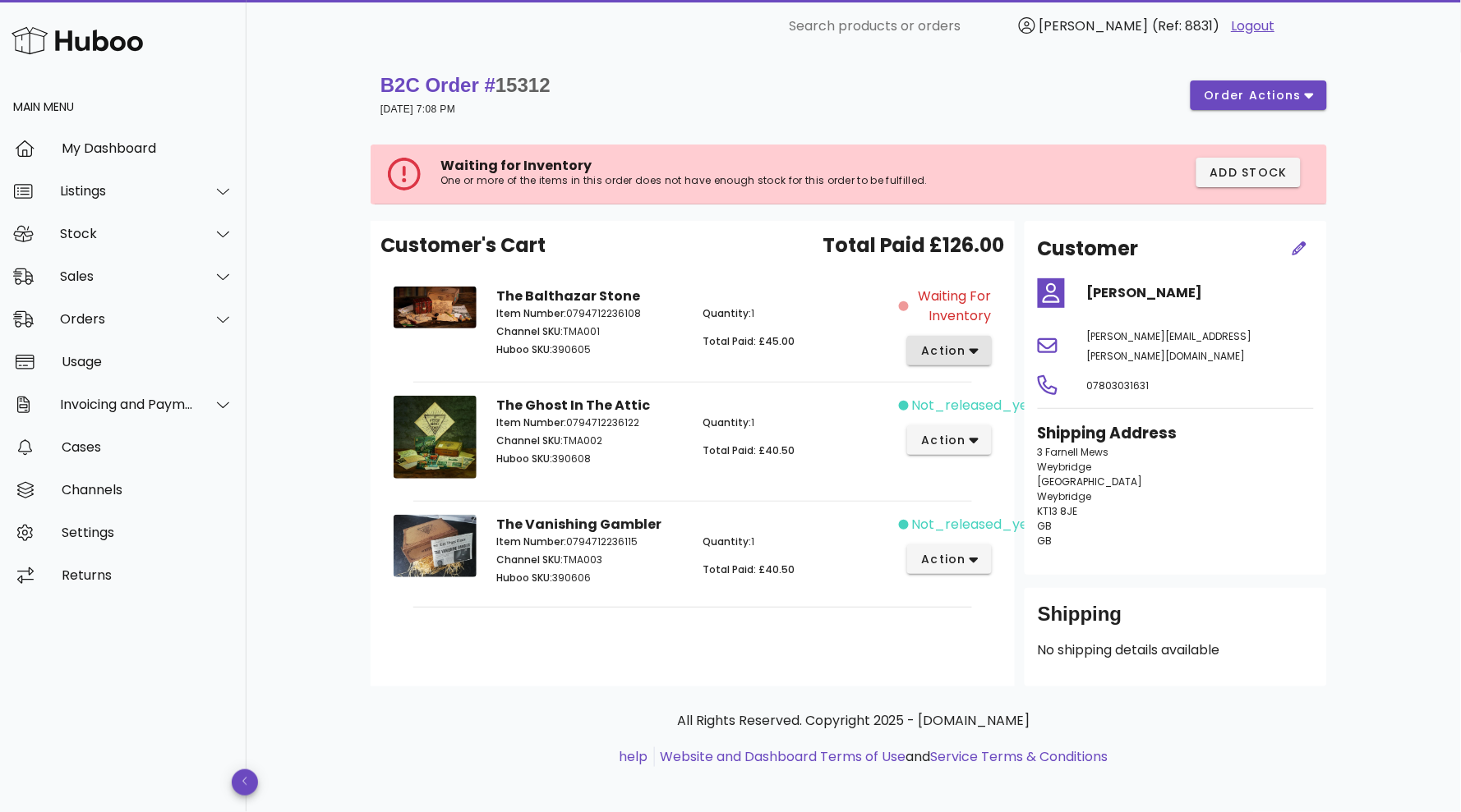
click at [953, 346] on span "action" at bounding box center [942, 351] width 46 height 17
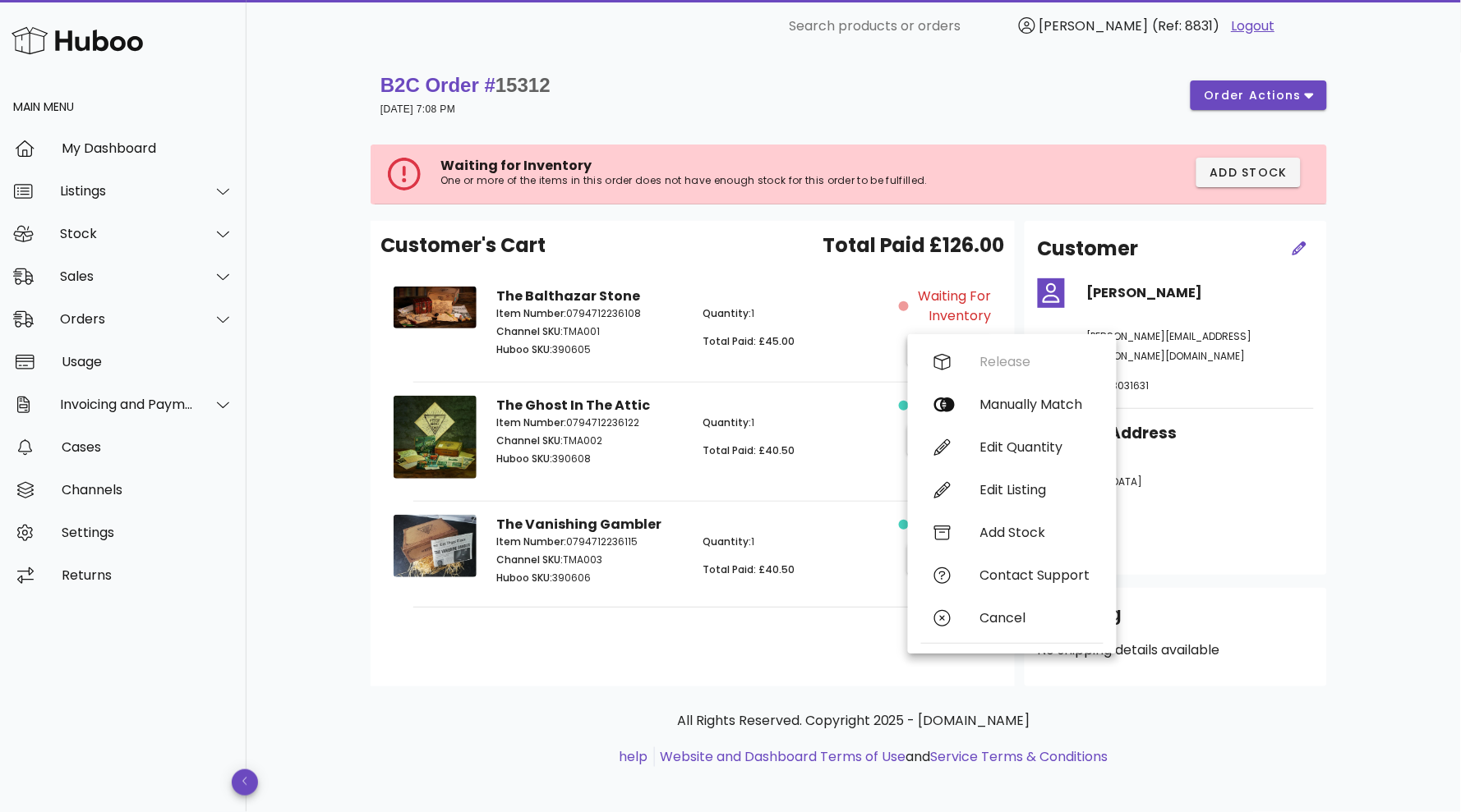
click at [1368, 348] on div "B2C Order # 15312 12 October 2025 at 7:08 PM order actions Waiting for Inventor…" at bounding box center [853, 436] width 1045 height 767
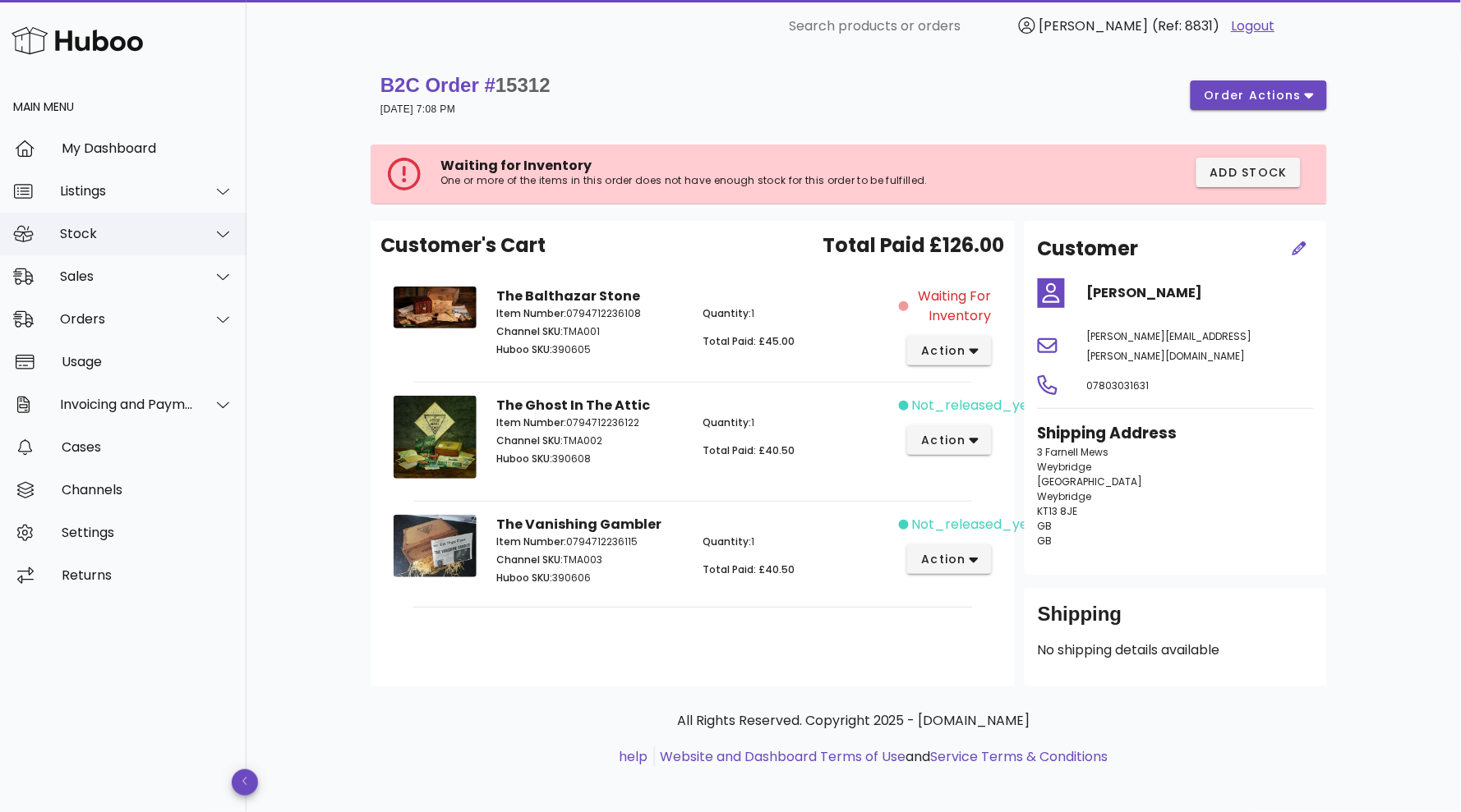
click at [180, 241] on div "Stock" at bounding box center [126, 233] width 134 height 15
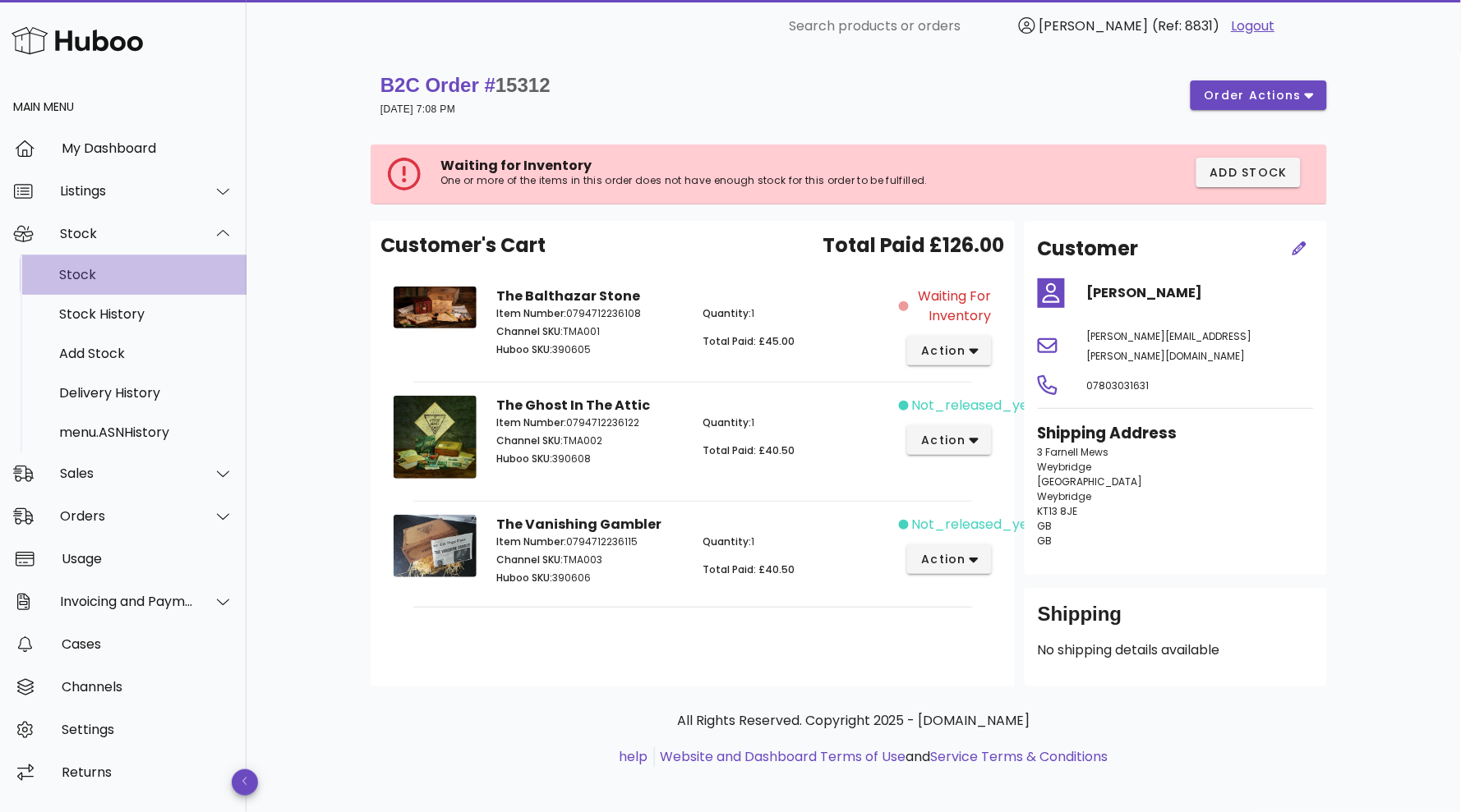
click at [129, 292] on div "Stock" at bounding box center [146, 275] width 174 height 35
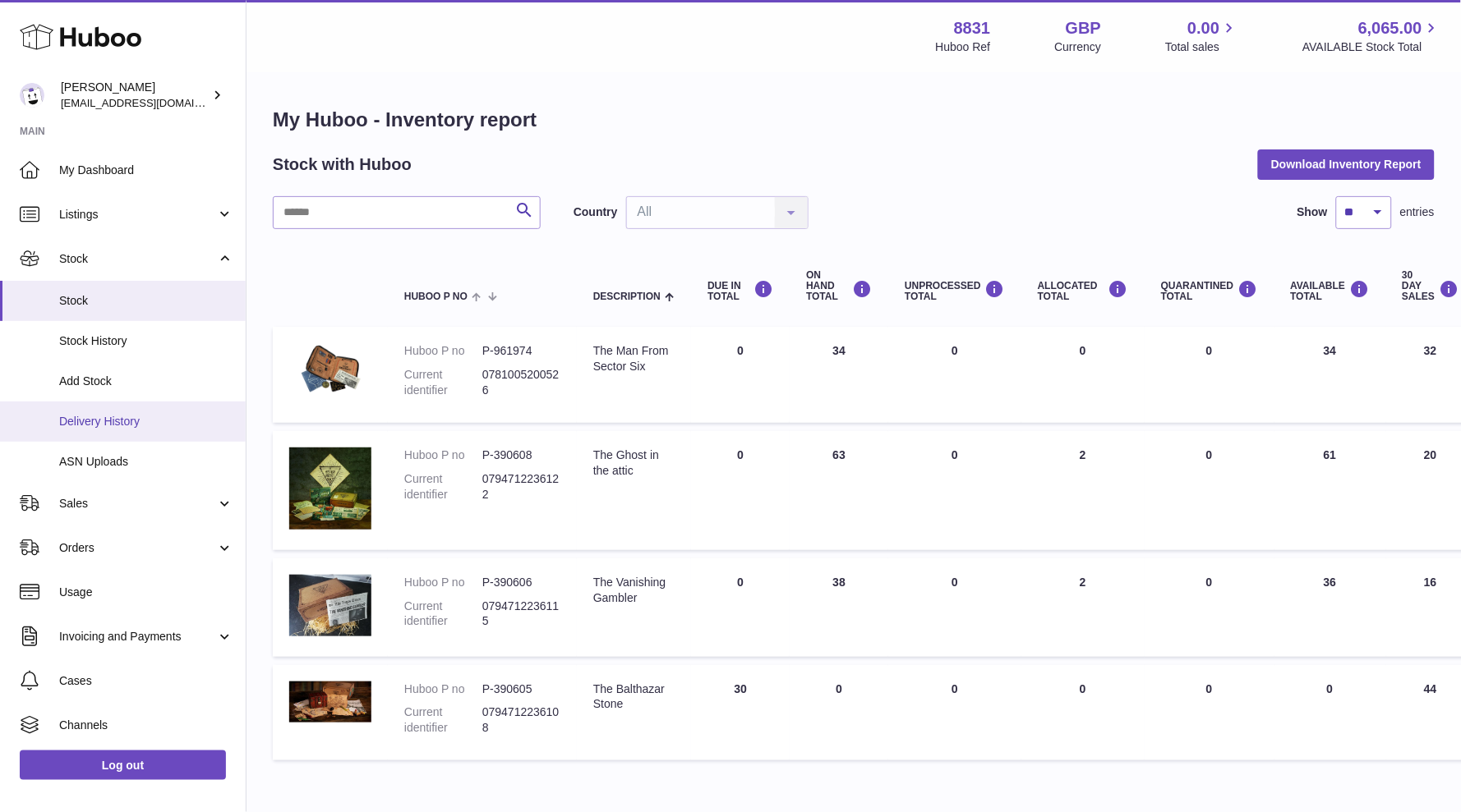
click at [123, 423] on span "Delivery History" at bounding box center [146, 421] width 174 height 15
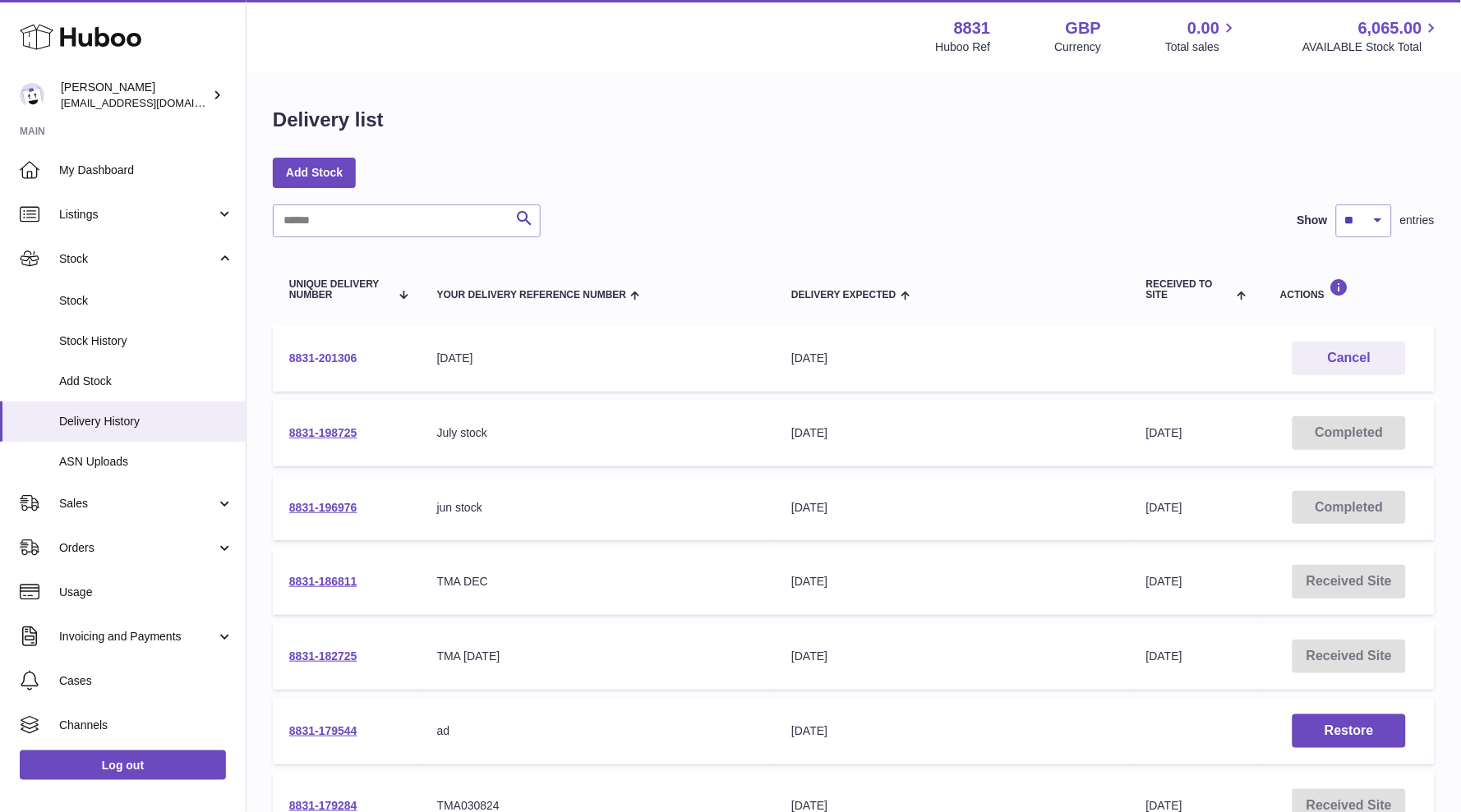
click at [335, 359] on link "8831-201306" at bounding box center [323, 358] width 68 height 13
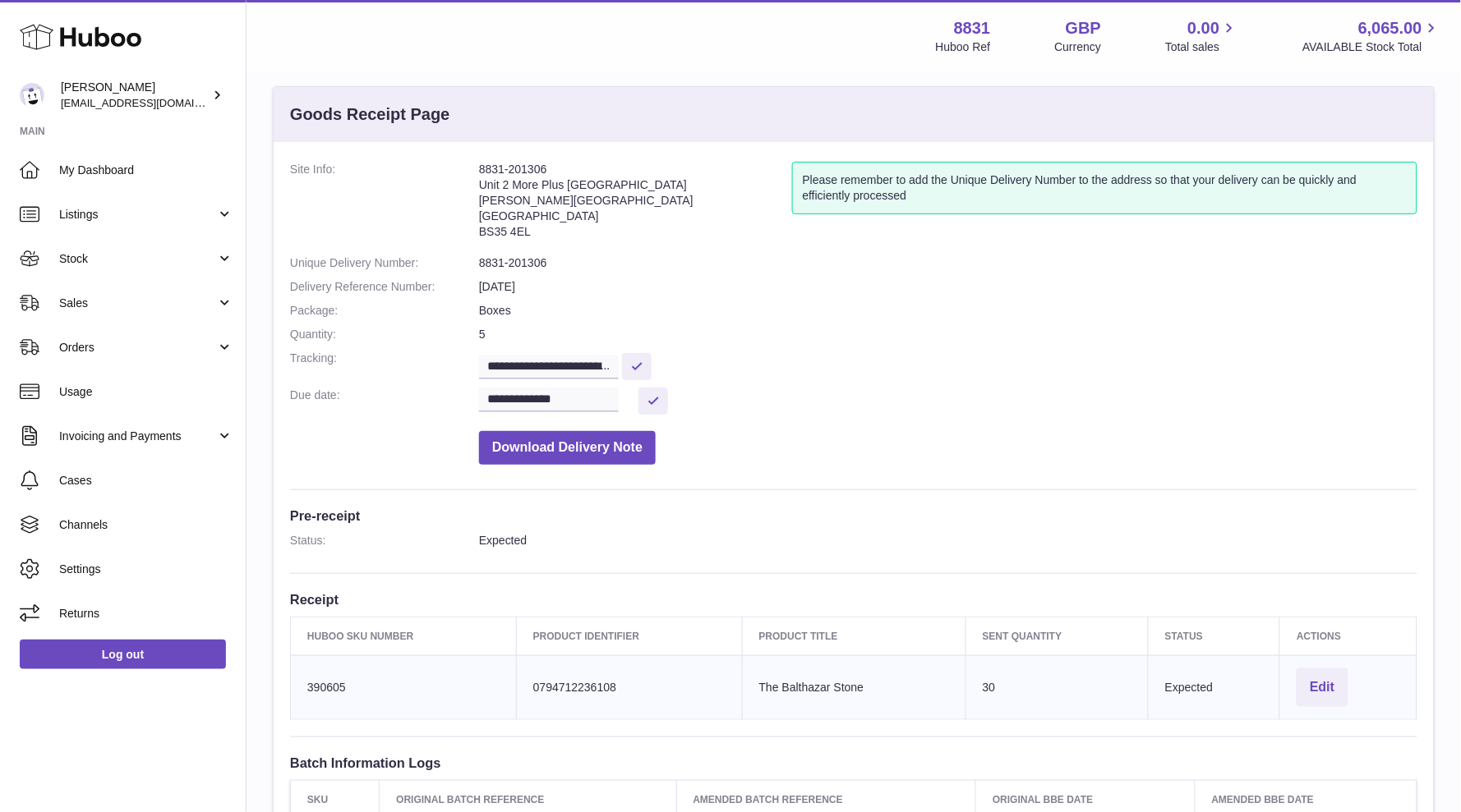
scroll to position [19, 0]
click at [614, 368] on input "**********" at bounding box center [549, 368] width 140 height 25
click at [834, 389] on dd "**********" at bounding box center [947, 403] width 938 height 27
